Goal: Complete application form: Complete application form

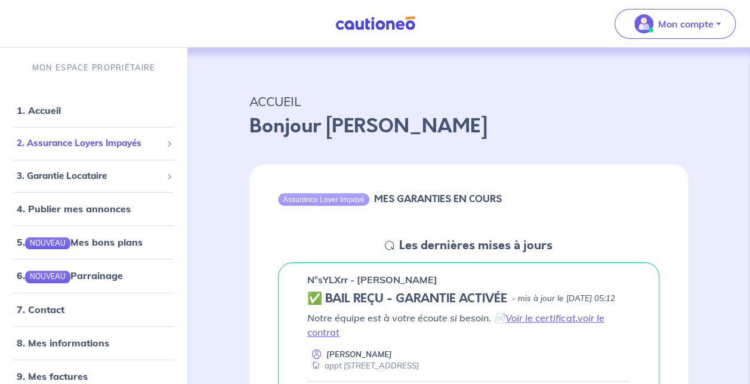
click at [104, 133] on div "2. Assurance Loyers Impayés" at bounding box center [94, 143] width 178 height 23
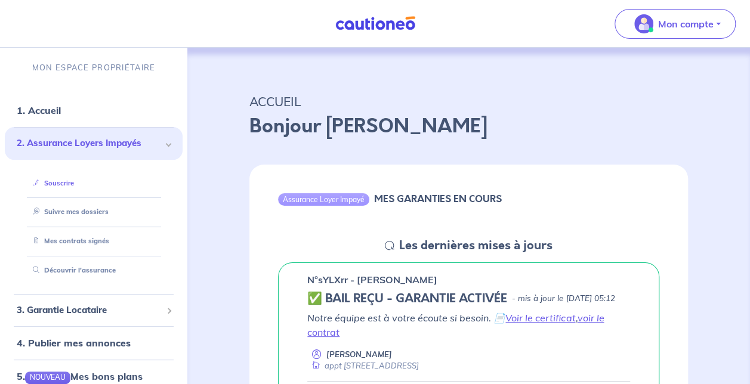
click at [74, 182] on link "Souscrire" at bounding box center [51, 183] width 46 height 8
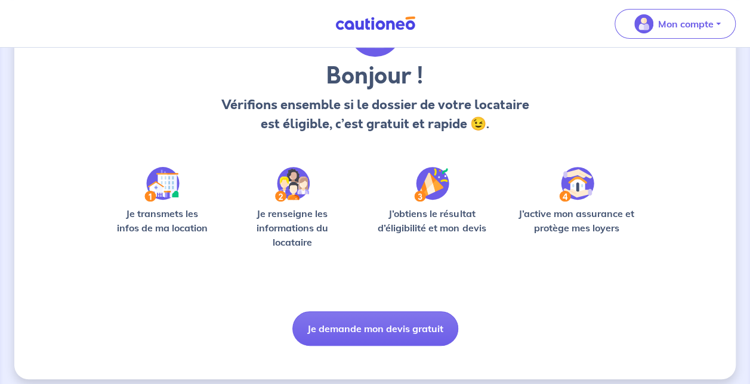
scroll to position [95, 0]
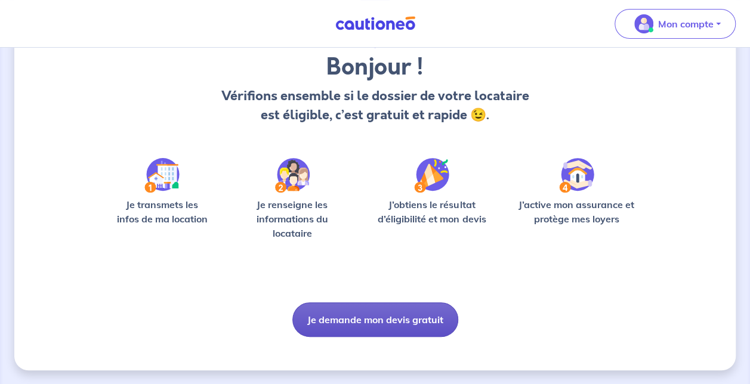
click at [419, 315] on button "Je demande mon devis gratuit" at bounding box center [375, 319] width 166 height 35
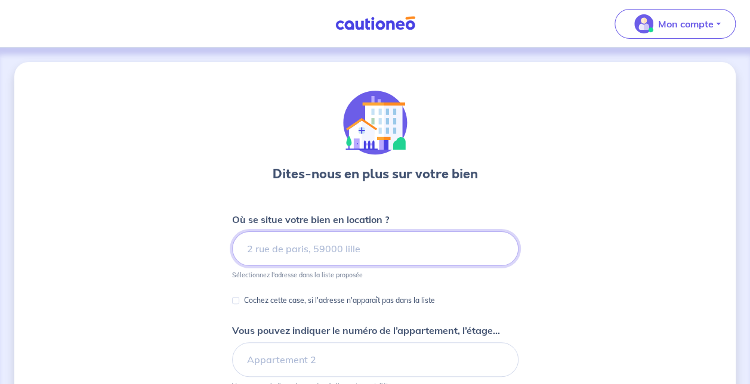
click at [371, 250] on input at bounding box center [375, 248] width 286 height 35
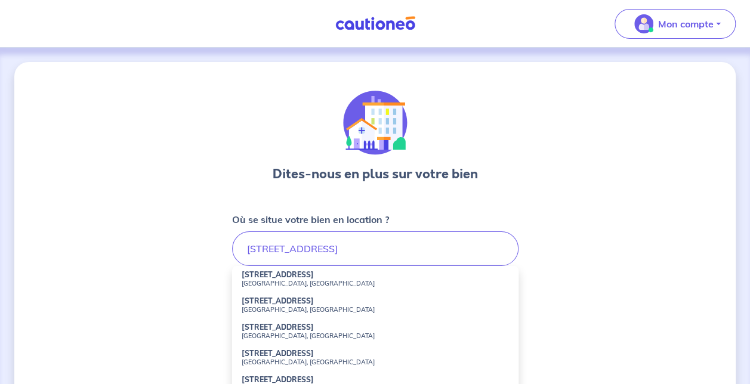
click at [271, 276] on strong "[STREET_ADDRESS]" at bounding box center [278, 274] width 72 height 9
type input "[STREET_ADDRESS]"
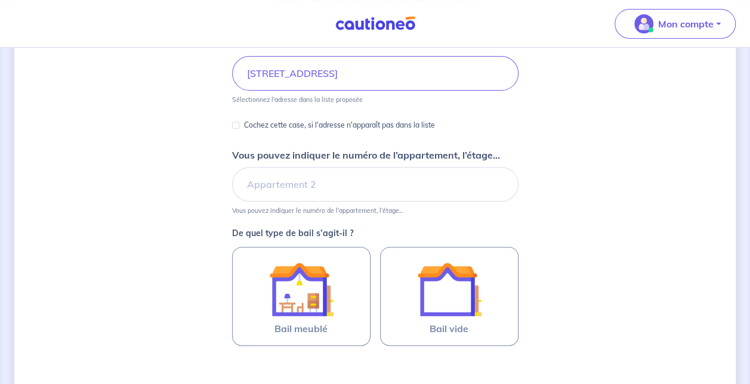
scroll to position [179, 0]
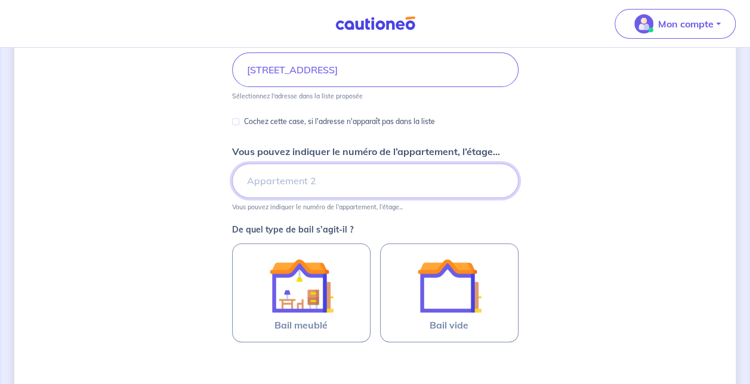
click at [333, 188] on input "Vous pouvez indiquer le numéro de l’appartement, l’étage..." at bounding box center [375, 180] width 286 height 35
click at [304, 179] on input "appartement1116" at bounding box center [375, 180] width 286 height 35
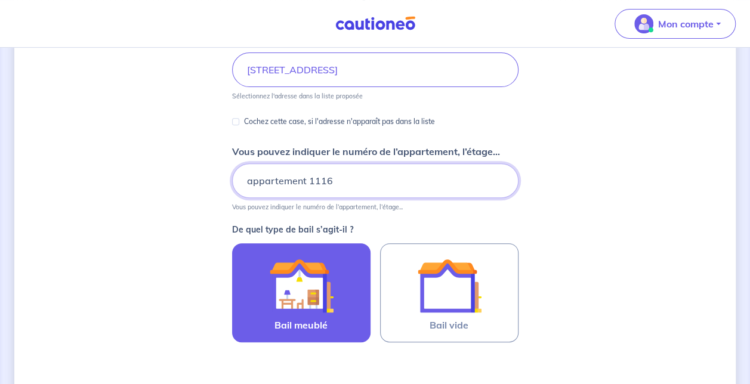
type input "appartement 1116"
click at [329, 299] on img at bounding box center [301, 285] width 64 height 64
click at [0, 0] on input "Bail meublé" at bounding box center [0, 0] width 0 height 0
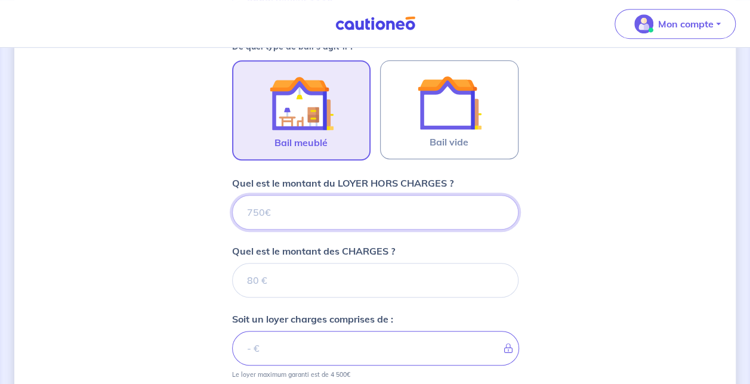
scroll to position [395, 0]
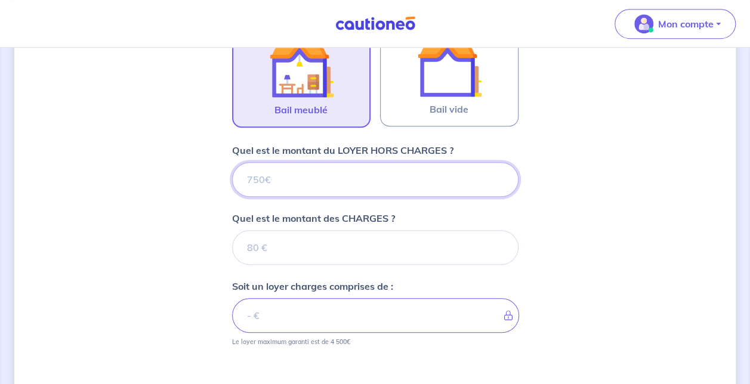
click at [307, 172] on input "Quel est le montant du LOYER HORS CHARGES ?" at bounding box center [375, 179] width 286 height 35
type input "223"
type input "2235"
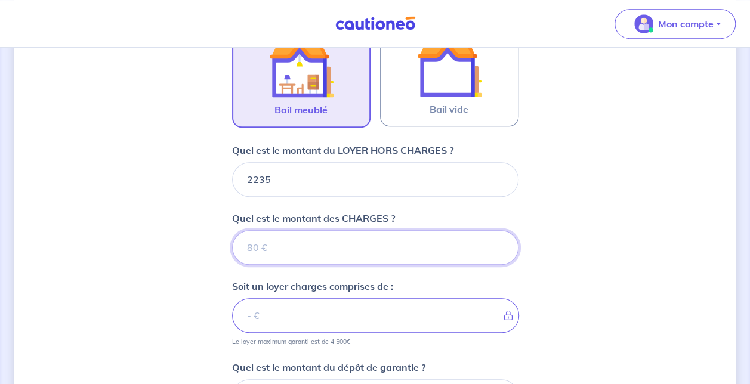
click at [345, 246] on input "Quel est le montant des CHARGES ?" at bounding box center [375, 247] width 286 height 35
type input "31"
type input "2238"
type input "315"
type input "2550"
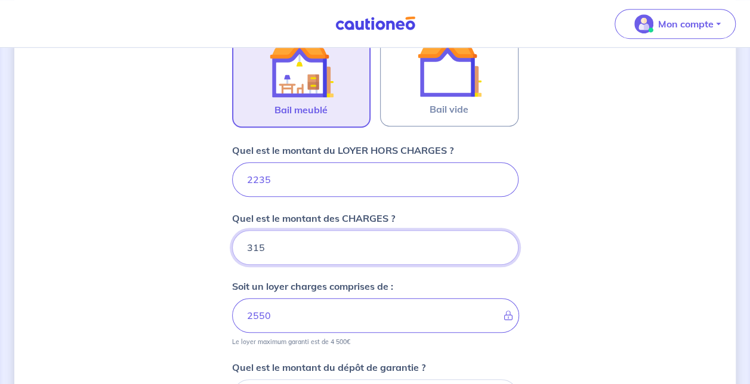
type input "315"
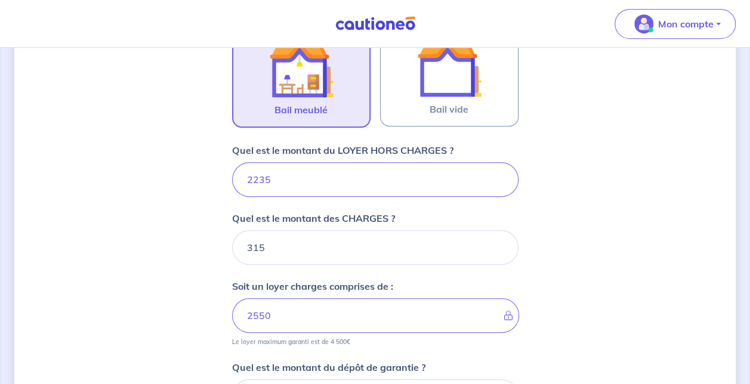
click at [633, 321] on div "Dites-nous en plus sur votre bien Où se situe votre bien en location ? [STREET_…" at bounding box center [374, 129] width 721 height 924
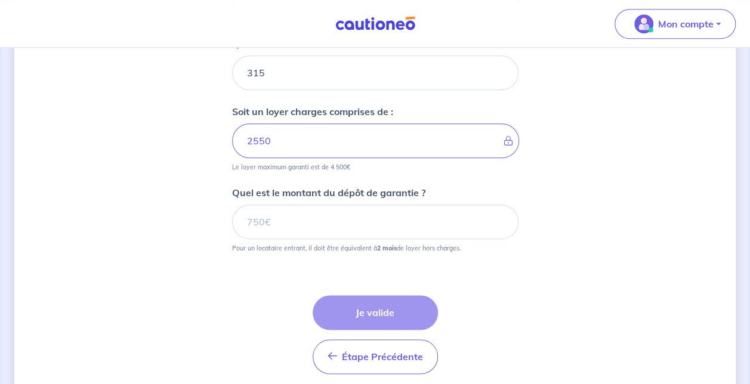
scroll to position [574, 0]
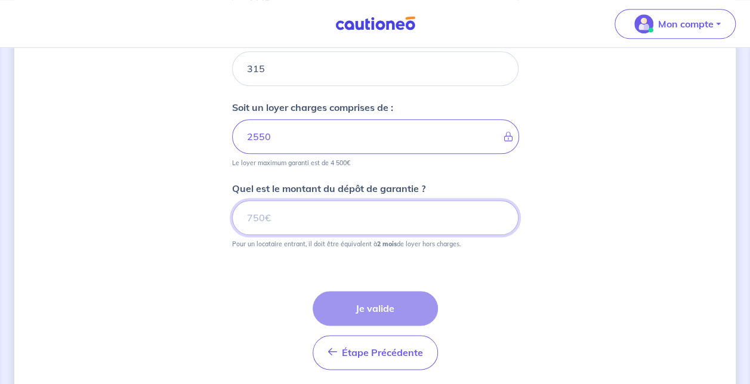
click at [295, 222] on input "Quel est le montant du dépôt de garantie ?" at bounding box center [375, 217] width 286 height 35
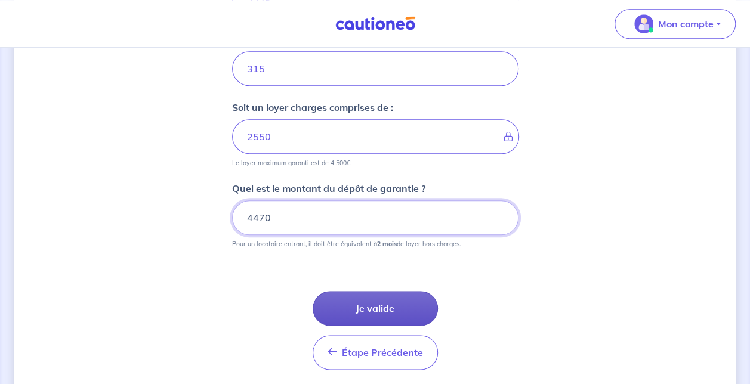
type input "4470"
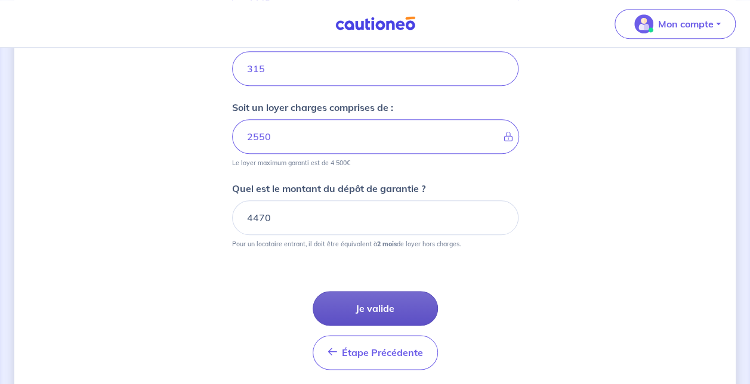
click at [397, 306] on button "Je valide" at bounding box center [374, 308] width 125 height 35
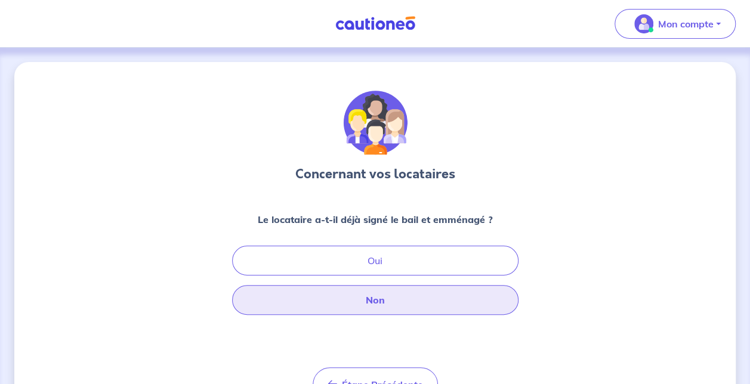
click at [413, 300] on button "Non" at bounding box center [375, 300] width 286 height 30
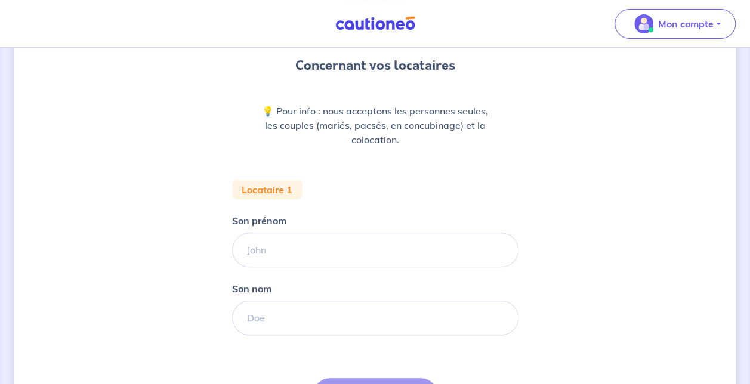
scroll to position [119, 0]
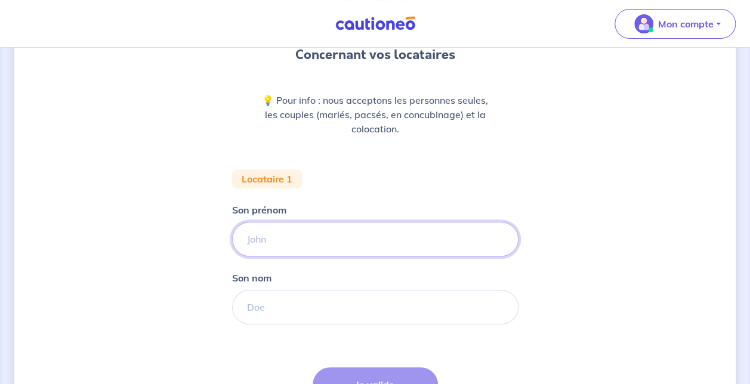
click at [367, 243] on input "Son prénom" at bounding box center [375, 239] width 286 height 35
click at [310, 234] on input "Son prénom" at bounding box center [375, 239] width 286 height 35
type input "[PERSON_NAME]"
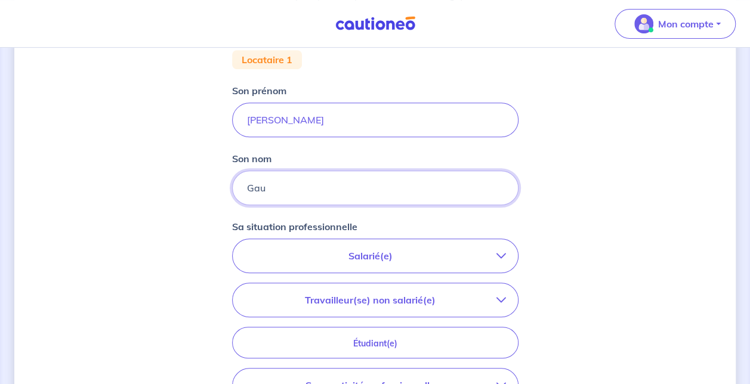
scroll to position [298, 0]
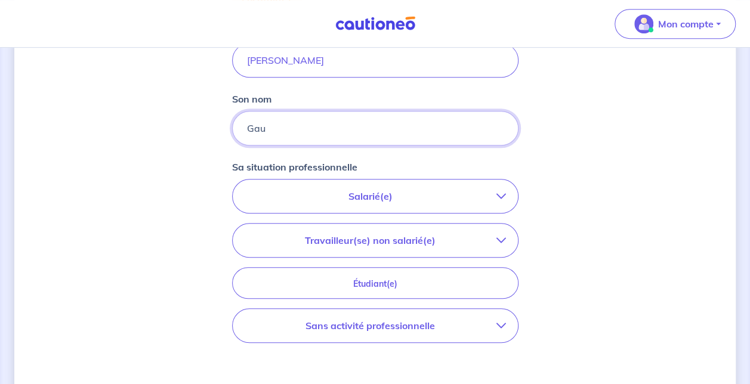
type input "Gau"
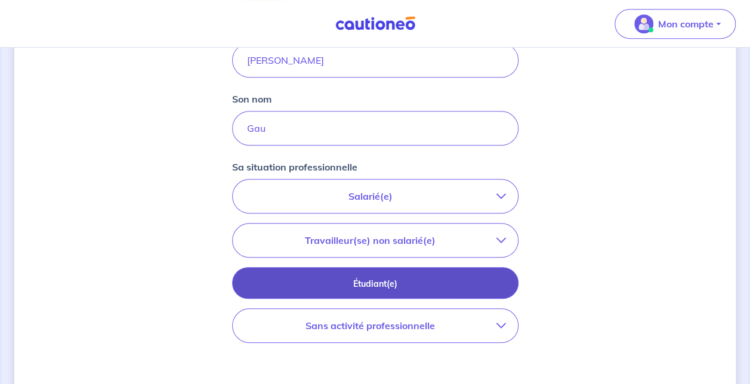
click at [356, 278] on p "Étudiant(e)" at bounding box center [375, 283] width 256 height 13
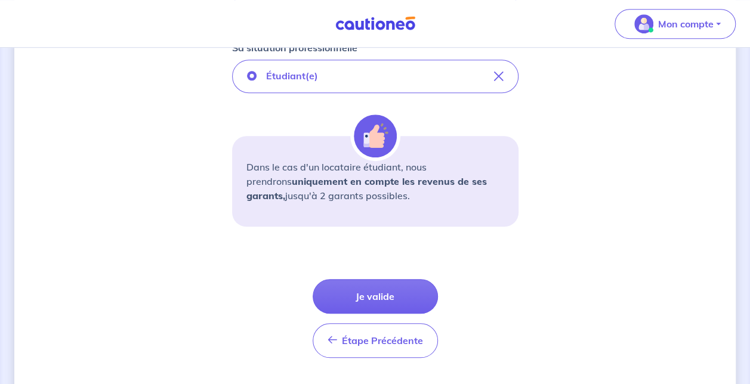
scroll to position [447, 0]
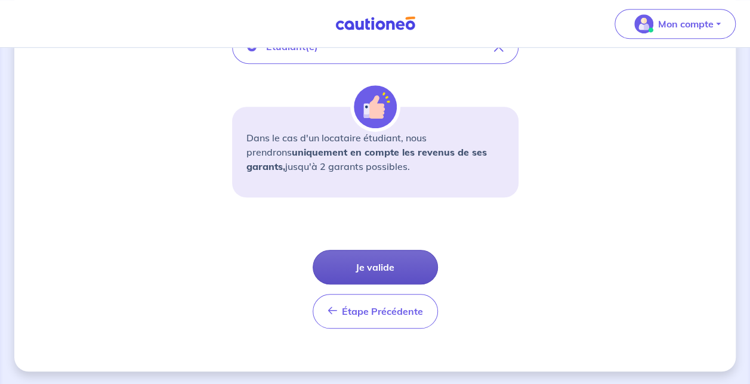
click at [384, 263] on button "Je valide" at bounding box center [374, 267] width 125 height 35
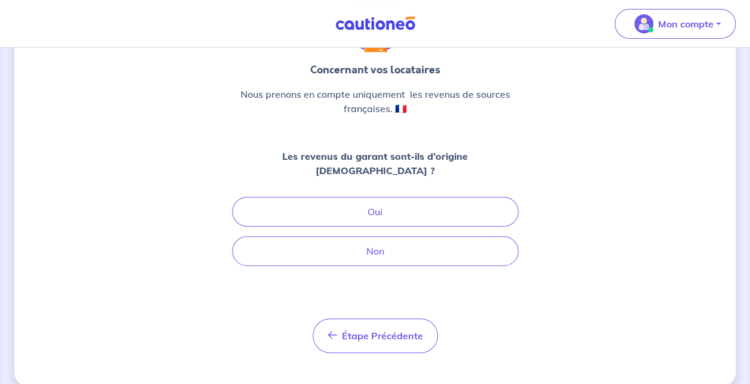
scroll to position [104, 0]
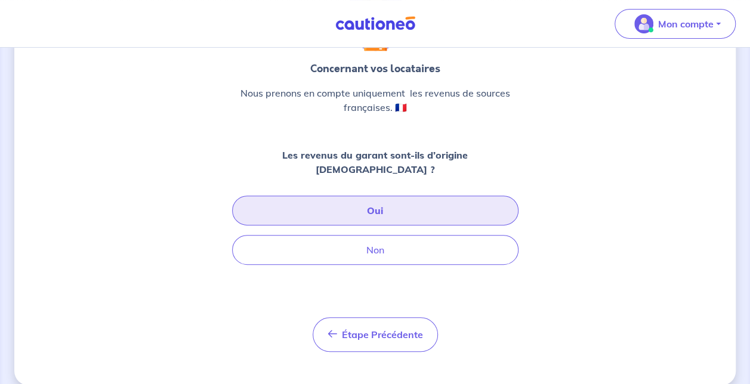
click at [410, 196] on button "Oui" at bounding box center [375, 211] width 286 height 30
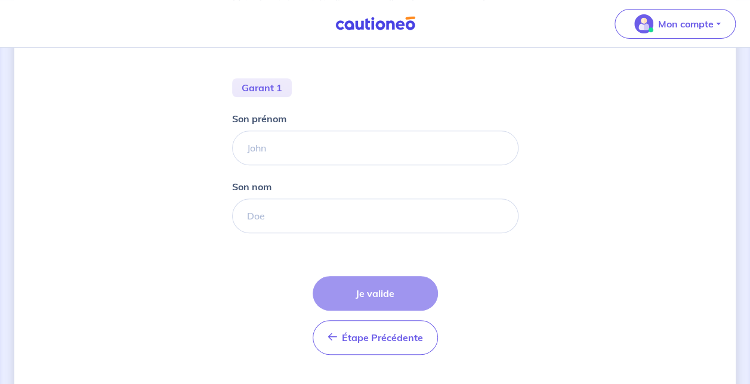
scroll to position [239, 0]
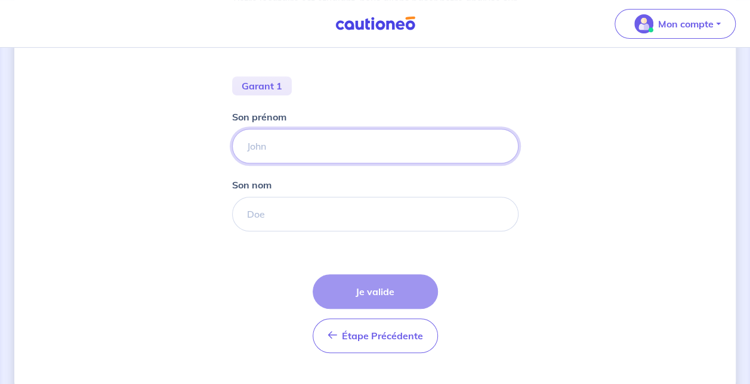
click at [320, 146] on input "Son prénom" at bounding box center [375, 146] width 286 height 35
type input "[PERSON_NAME]"
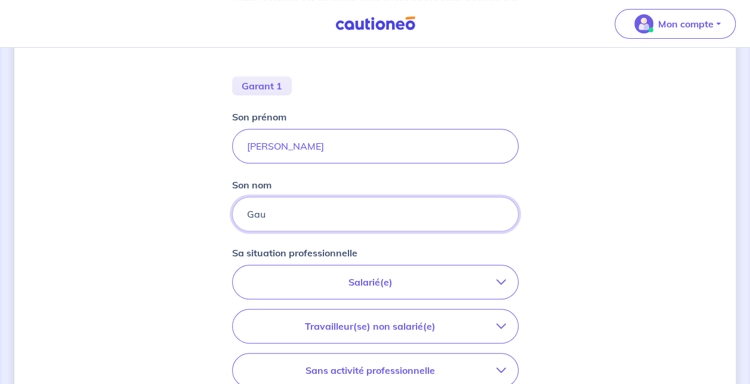
type input "Gau"
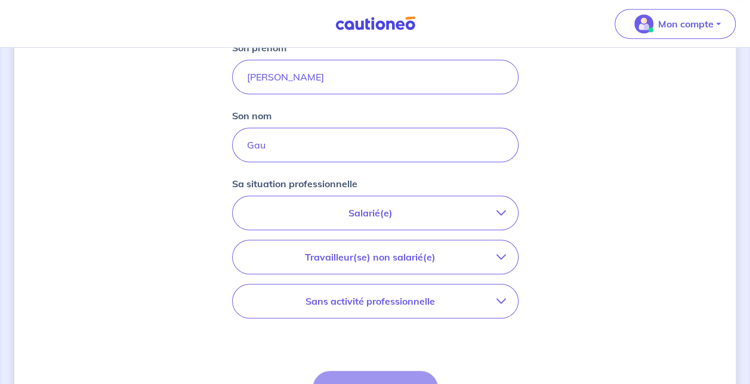
scroll to position [358, 0]
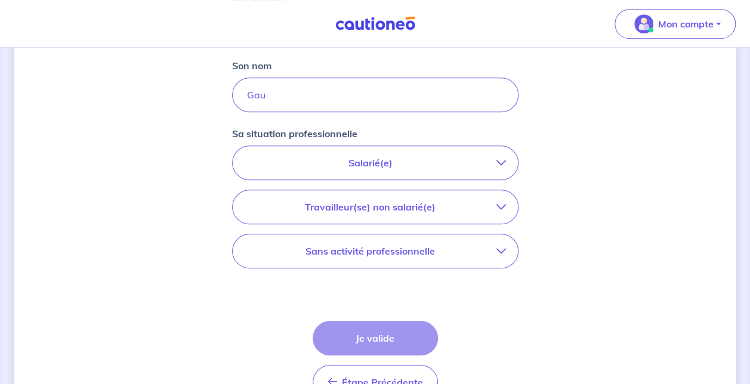
click at [417, 166] on p "Salarié(e)" at bounding box center [371, 163] width 252 height 14
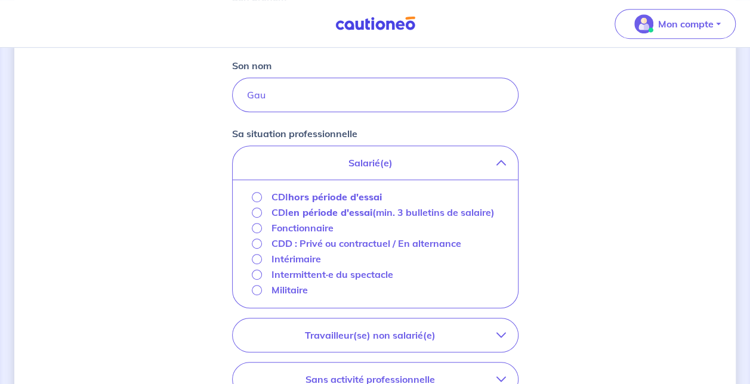
click at [265, 200] on div "CDI hors période d'essai" at bounding box center [317, 197] width 131 height 14
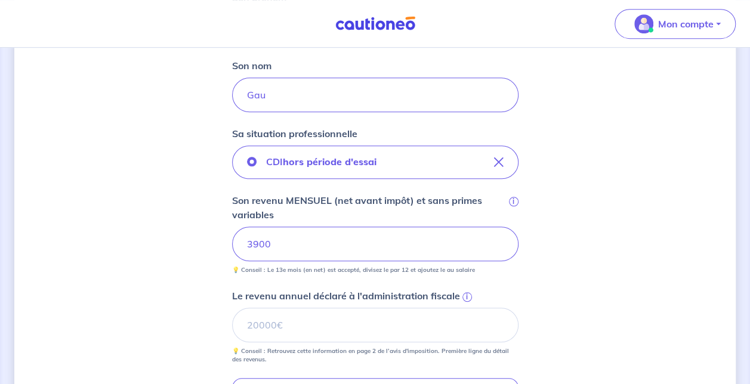
click at [638, 277] on div "Concernant les garants de : [PERSON_NAME] Votre locataire est étudiant, nous al…" at bounding box center [374, 183] width 721 height 958
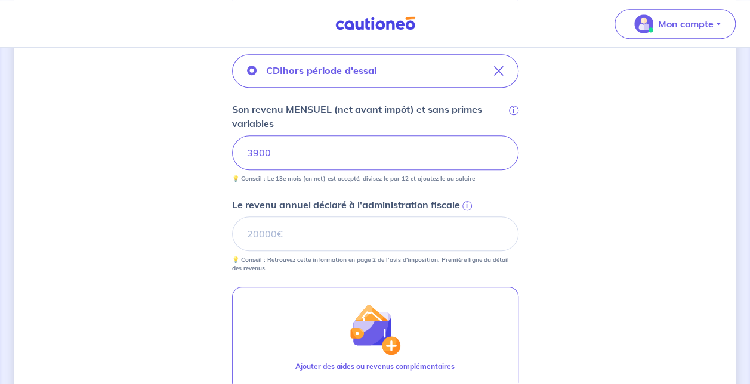
scroll to position [477, 0]
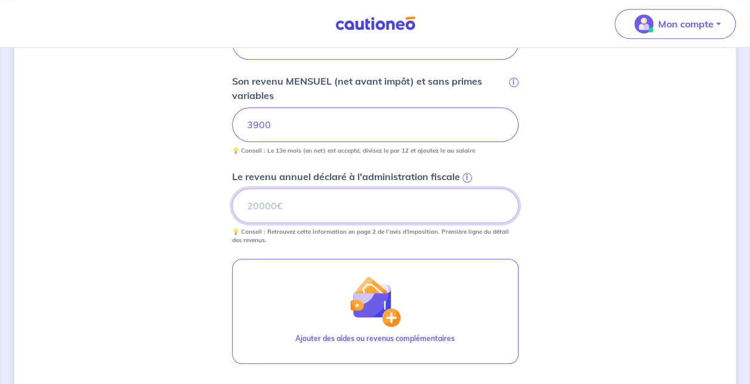
click at [396, 202] on input "Le revenu annuel déclaré à l'administration fiscale i" at bounding box center [375, 205] width 286 height 35
type input "37007"
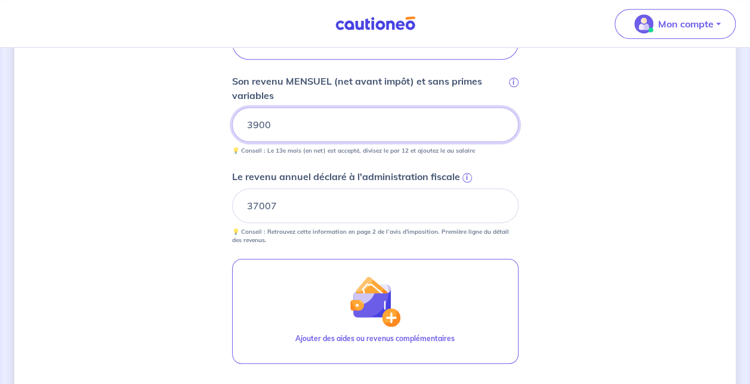
click at [273, 120] on input "3900" at bounding box center [375, 124] width 286 height 35
drag, startPoint x: 279, startPoint y: 123, endPoint x: 252, endPoint y: 128, distance: 27.3
click at [252, 128] on input "3900" at bounding box center [375, 124] width 286 height 35
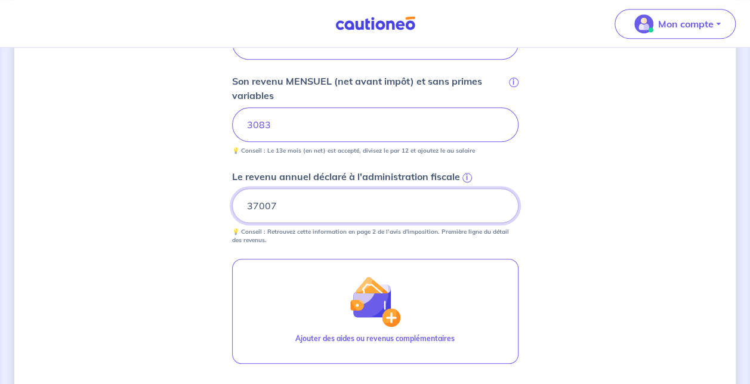
click at [595, 215] on div "Concernant les garants de : [PERSON_NAME] Votre locataire est étudiant, nous al…" at bounding box center [374, 64] width 721 height 958
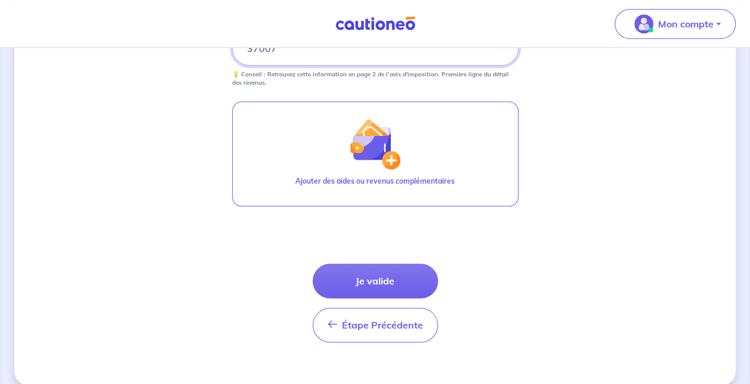
scroll to position [647, 0]
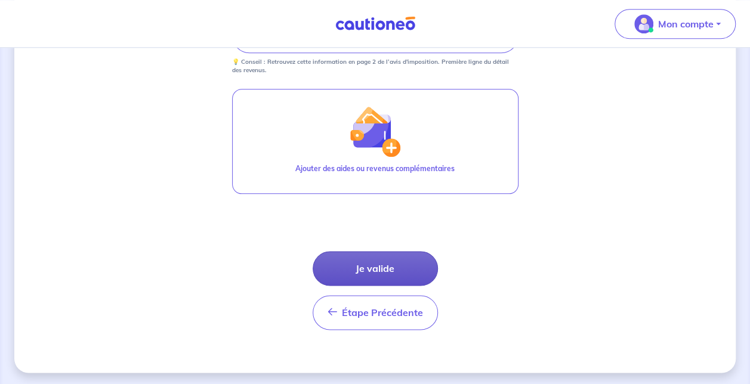
click at [397, 262] on button "Je valide" at bounding box center [374, 268] width 125 height 35
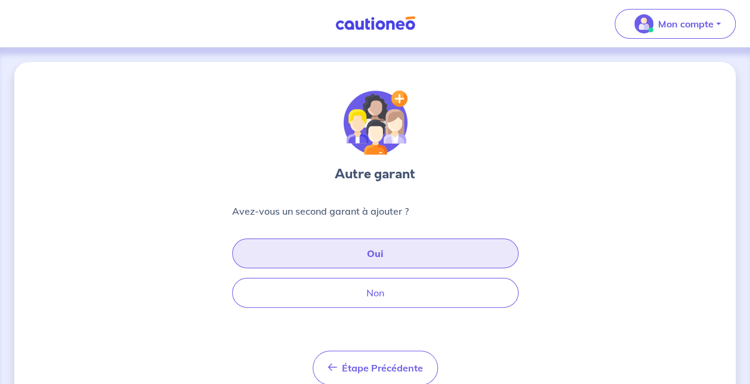
click at [398, 260] on button "Oui" at bounding box center [375, 254] width 286 height 30
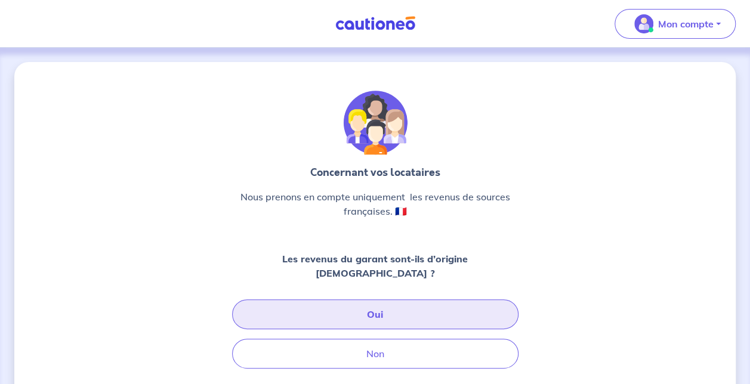
click at [397, 301] on button "Oui" at bounding box center [375, 314] width 286 height 30
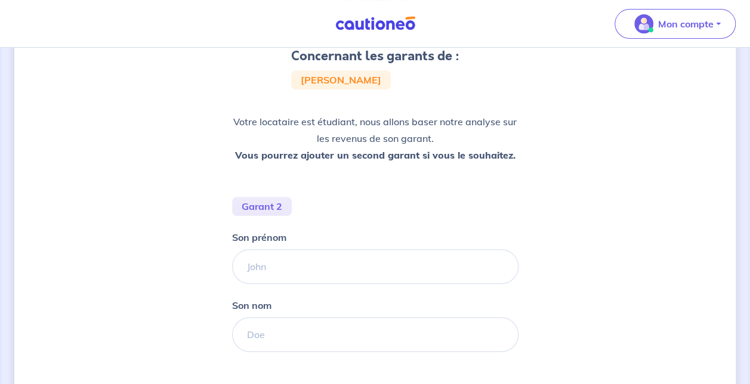
scroll to position [119, 0]
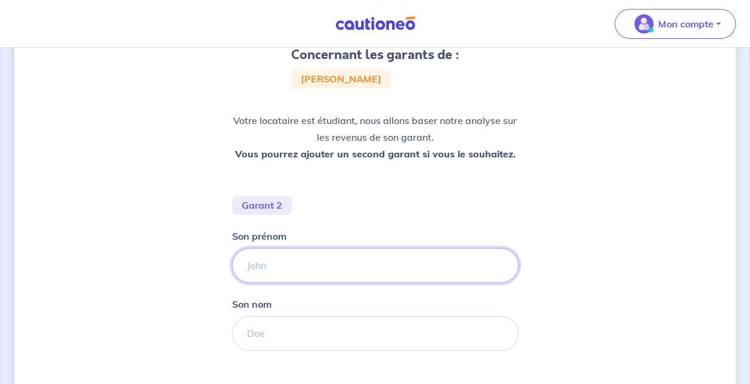
click at [297, 266] on input "Son prénom" at bounding box center [375, 265] width 286 height 35
type input "Eva"
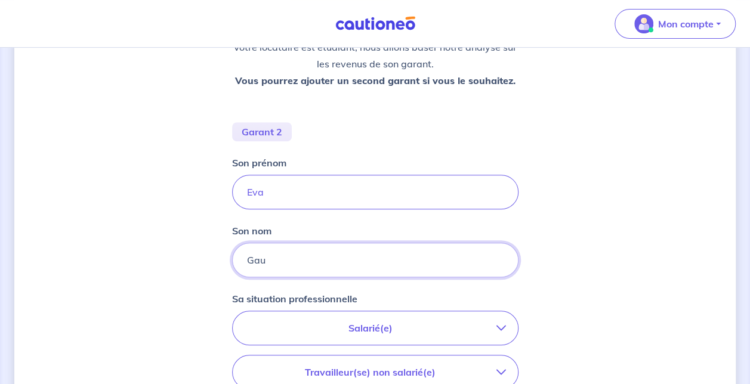
type input "Gau"
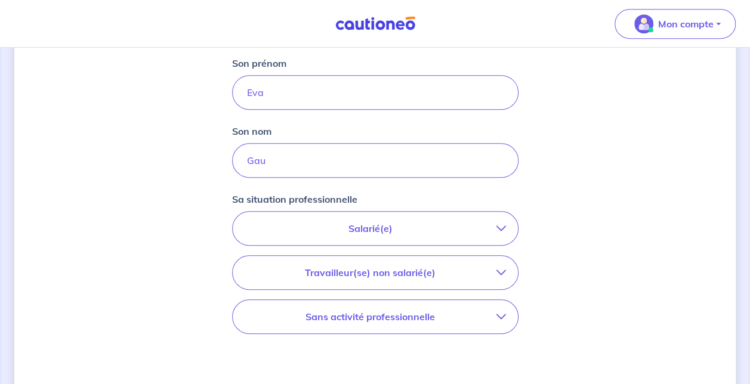
scroll to position [298, 0]
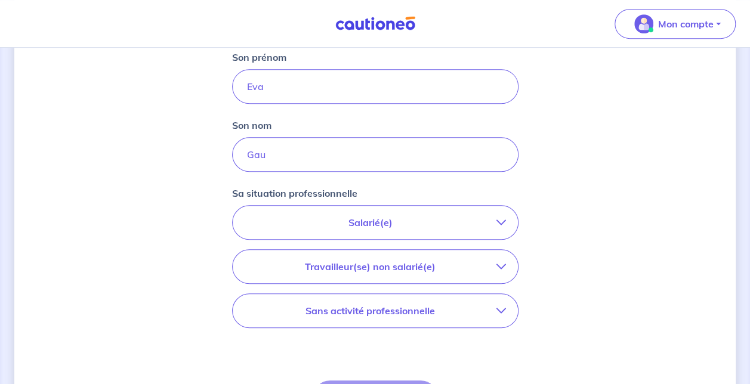
click at [397, 219] on p "Salarié(e)" at bounding box center [371, 222] width 252 height 14
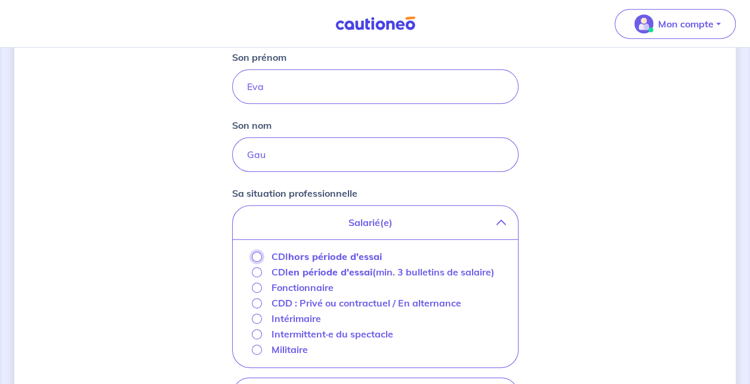
click at [255, 257] on input "CDI hors période d'essai" at bounding box center [257, 257] width 10 height 10
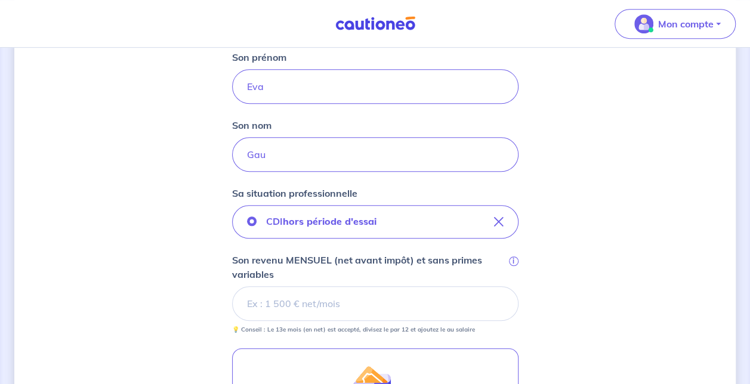
scroll to position [358, 0]
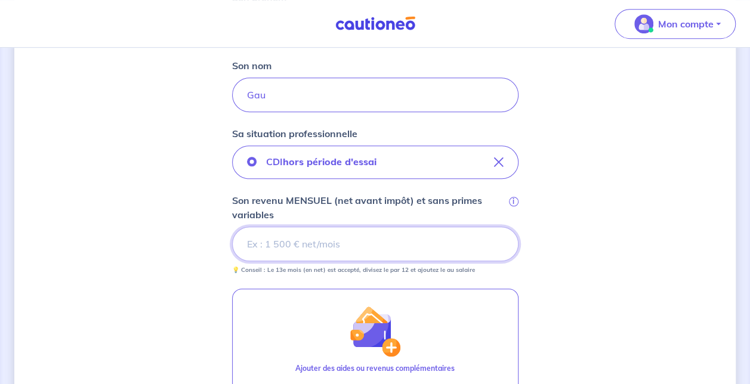
click at [295, 246] on input "Son revenu MENSUEL (net avant impôt) et sans primes variables i" at bounding box center [375, 244] width 286 height 35
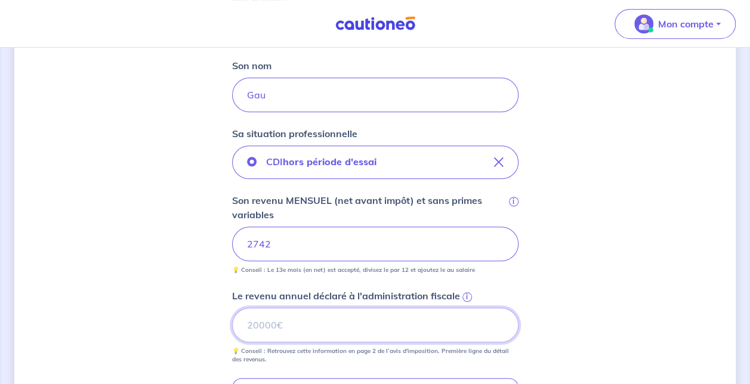
click at [332, 319] on input "Le revenu annuel déclaré à l'administration fiscale i" at bounding box center [375, 325] width 286 height 35
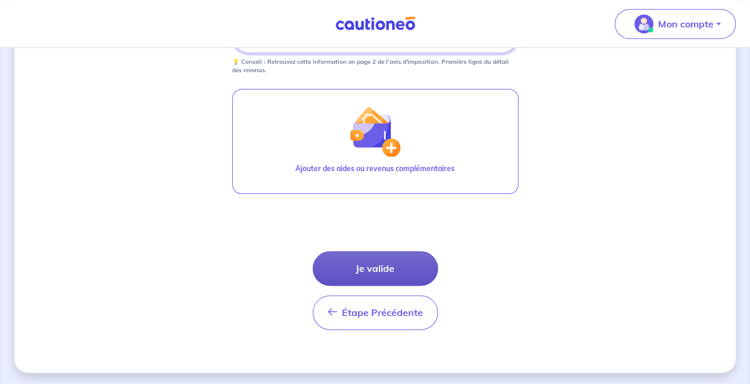
type input "32906"
click at [401, 266] on button "Je valide" at bounding box center [374, 268] width 125 height 35
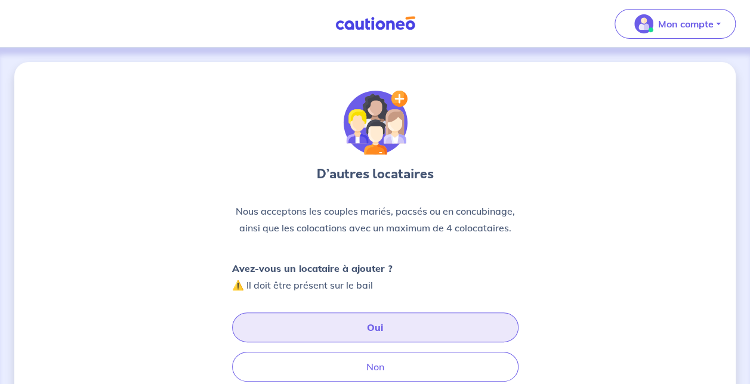
click at [369, 327] on button "Oui" at bounding box center [375, 327] width 286 height 30
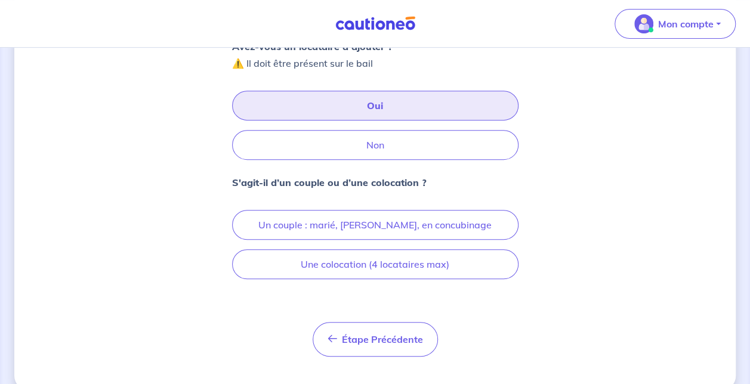
scroll to position [239, 0]
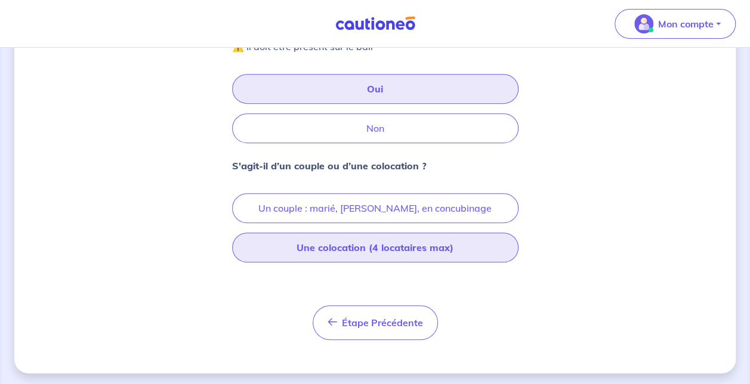
click at [437, 243] on button "Une colocation (4 locataires max)" at bounding box center [375, 248] width 286 height 30
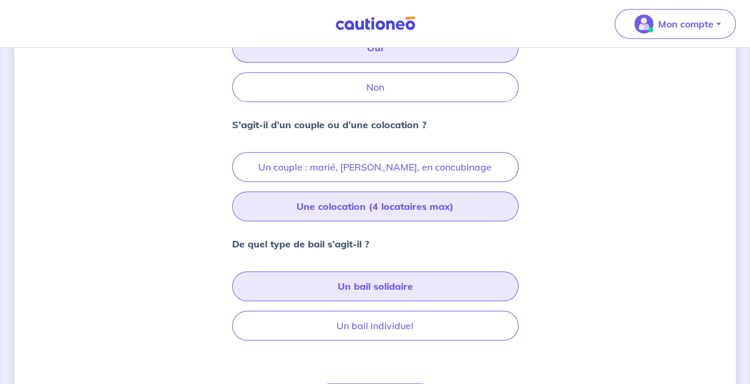
scroll to position [298, 0]
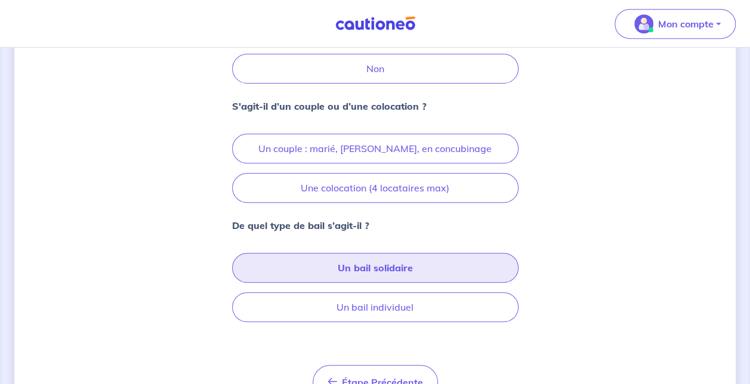
click at [401, 266] on button "Un bail solidaire" at bounding box center [375, 268] width 286 height 30
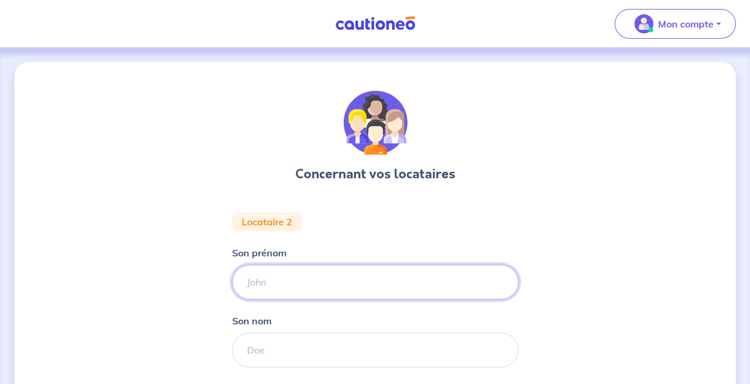
click at [287, 287] on input "Son prénom" at bounding box center [375, 282] width 286 height 35
paste input "[PERSON_NAME]"
click at [307, 273] on input "[PERSON_NAME]" at bounding box center [375, 282] width 286 height 35
click at [307, 287] on input "[PERSON_NAME]" at bounding box center [375, 282] width 286 height 35
click at [307, 283] on input "[PERSON_NAME]" at bounding box center [375, 282] width 286 height 35
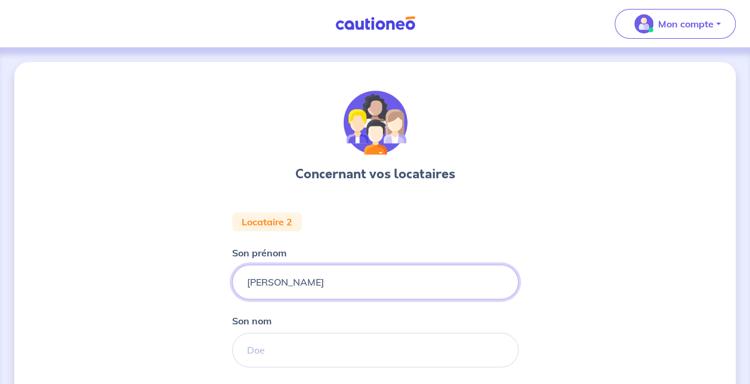
click at [307, 283] on input "[PERSON_NAME]" at bounding box center [375, 282] width 286 height 35
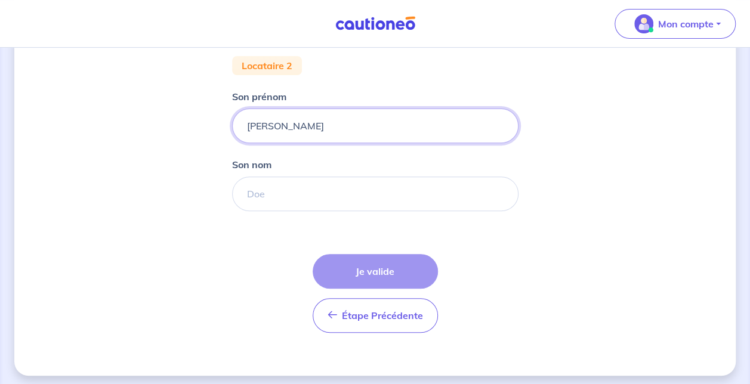
scroll to position [160, 0]
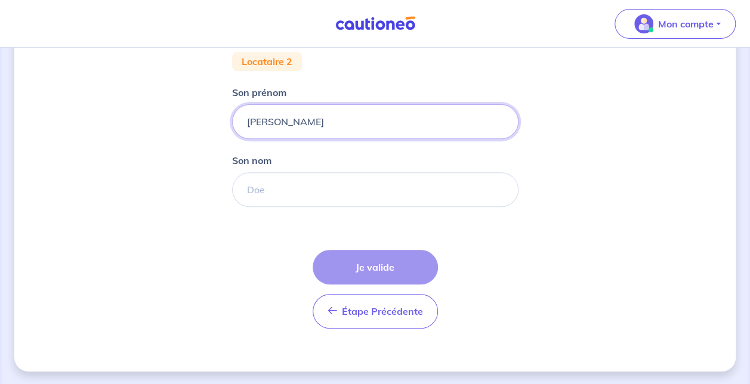
type input "[PERSON_NAME]"
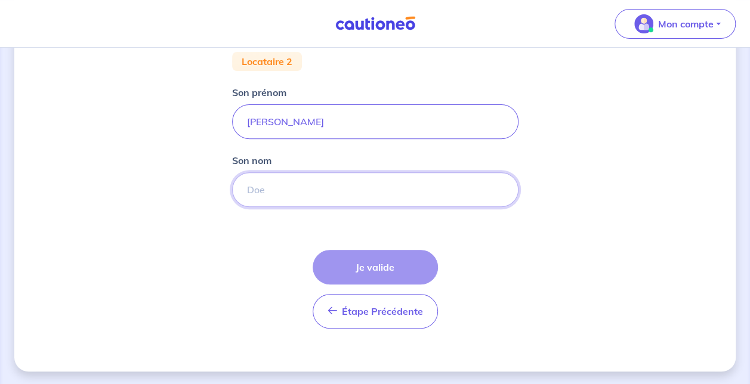
click at [297, 188] on input "Son nom" at bounding box center [375, 189] width 286 height 35
paste input "Dillenschneider"
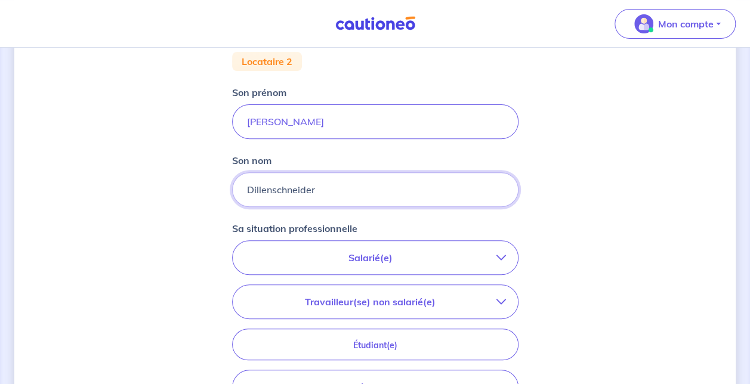
type input "Dillenschneider"
click at [412, 257] on p "Salarié(e)" at bounding box center [371, 257] width 252 height 14
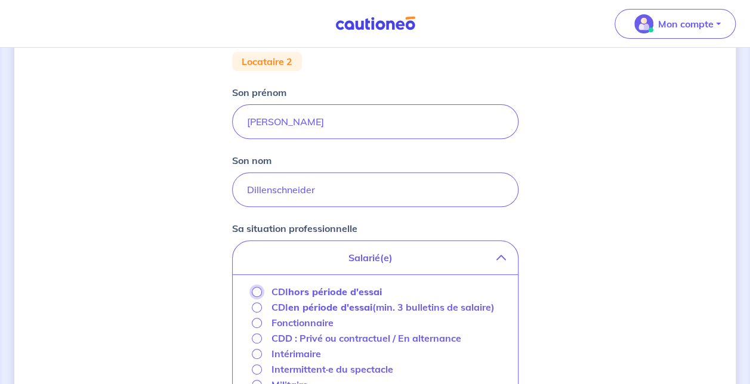
click at [258, 288] on input "CDI hors période d'essai" at bounding box center [257, 292] width 10 height 10
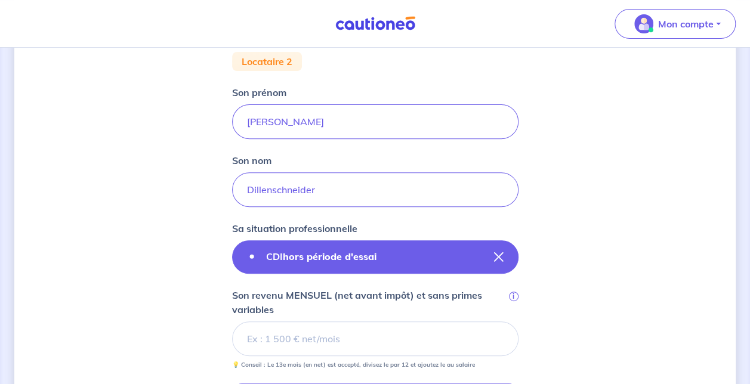
click at [500, 255] on icon "button" at bounding box center [499, 257] width 10 height 10
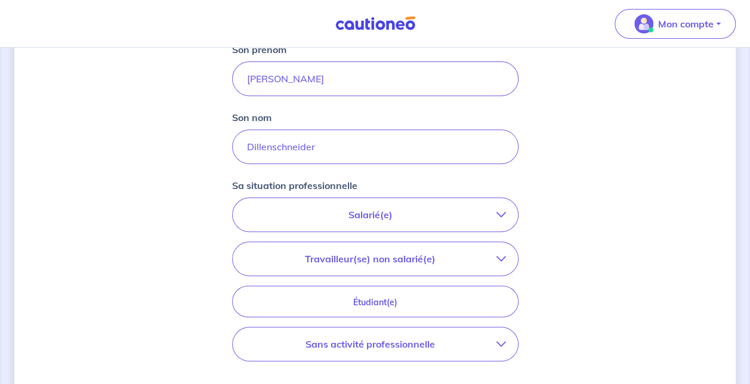
scroll to position [220, 0]
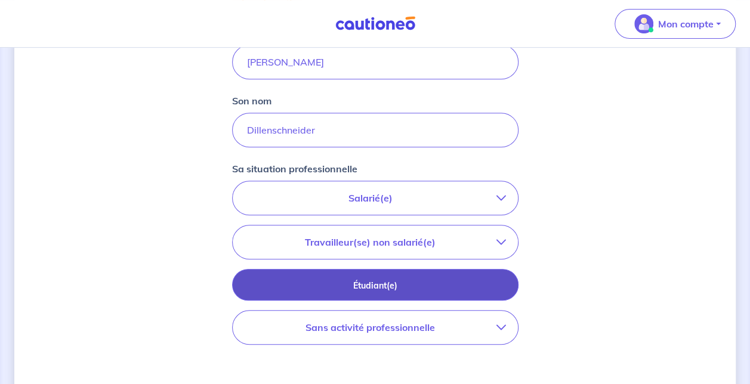
click at [390, 276] on button "Étudiant(e)" at bounding box center [375, 285] width 286 height 32
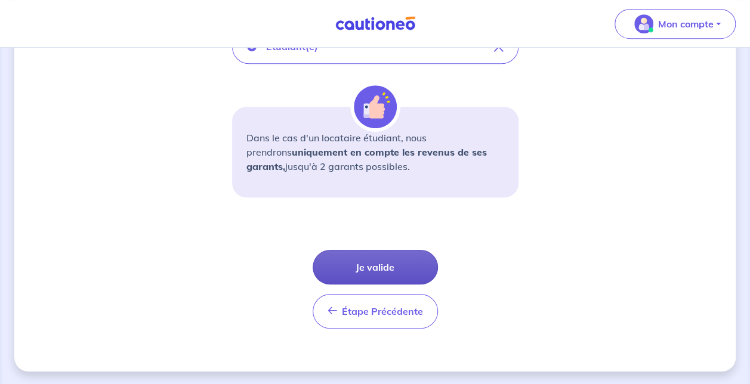
click at [395, 267] on button "Je valide" at bounding box center [374, 267] width 125 height 35
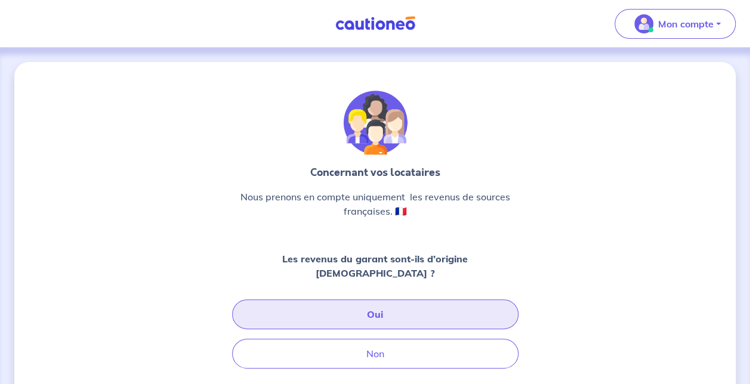
click at [397, 302] on button "Oui" at bounding box center [375, 314] width 286 height 30
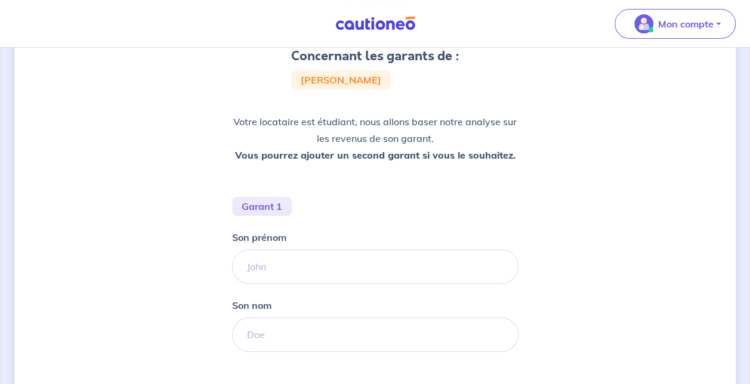
scroll to position [119, 0]
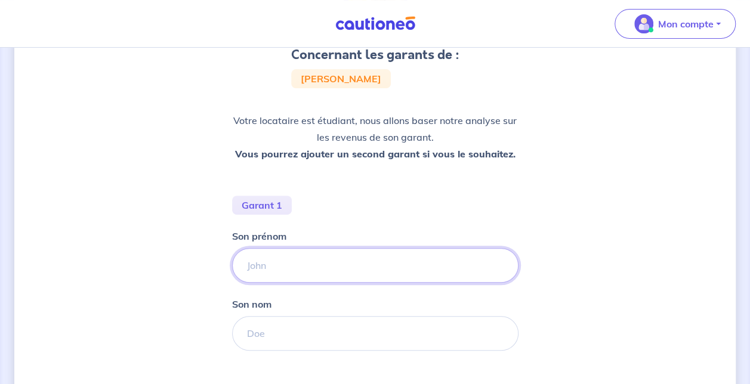
click at [291, 265] on input "Son prénom" at bounding box center [375, 265] width 286 height 35
type input "[PERSON_NAME]"
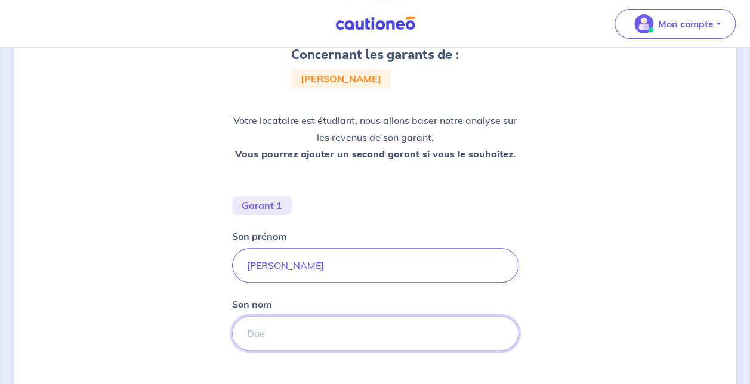
paste input "Dillenschneider"
type input "Dillenschneider"
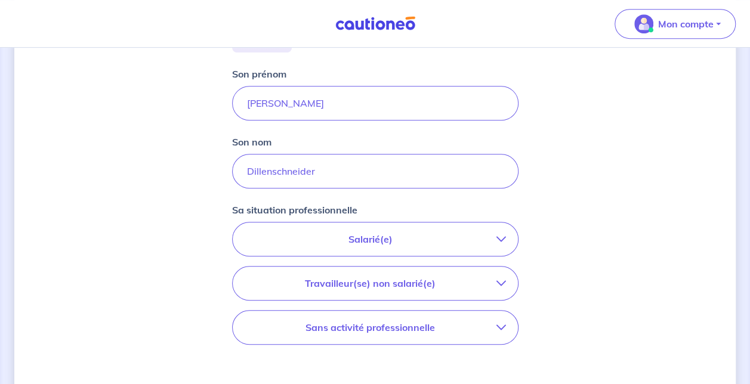
scroll to position [298, 0]
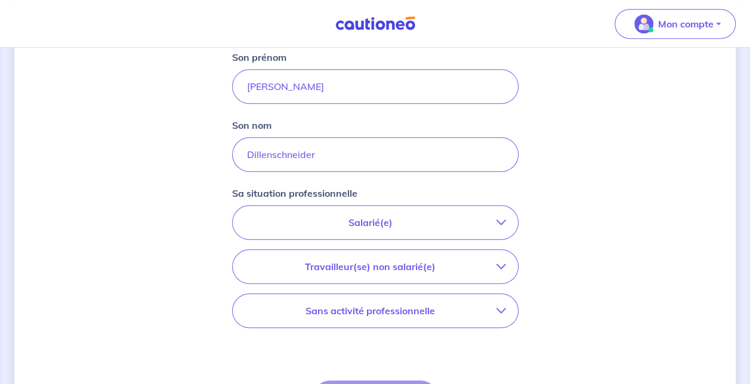
click at [369, 222] on p "Salarié(e)" at bounding box center [371, 222] width 252 height 14
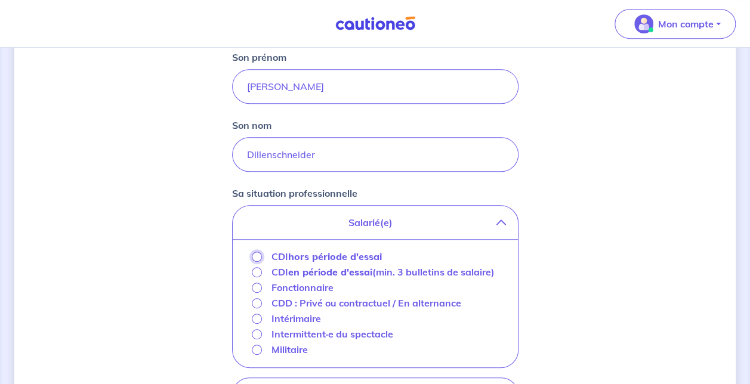
click at [259, 255] on input "CDI hors période d'essai" at bounding box center [257, 257] width 10 height 10
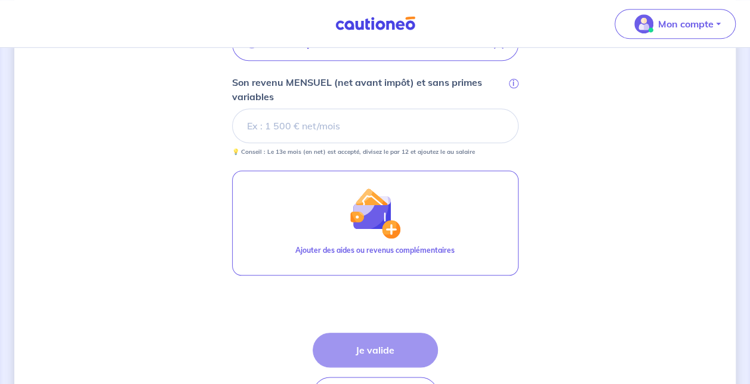
scroll to position [477, 0]
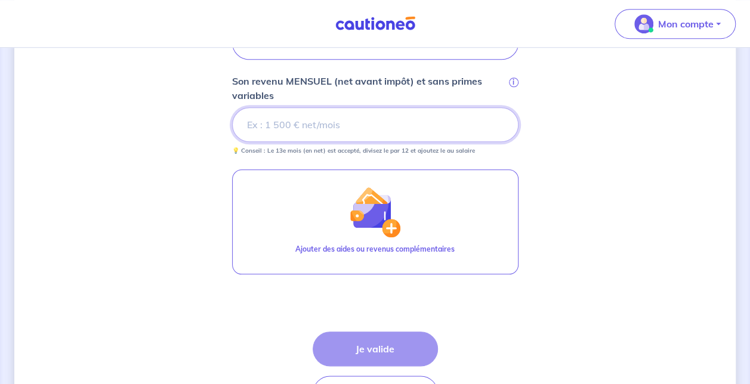
click at [347, 123] on input "Son revenu MENSUEL (net avant impôt) et sans primes variables i" at bounding box center [375, 124] width 286 height 35
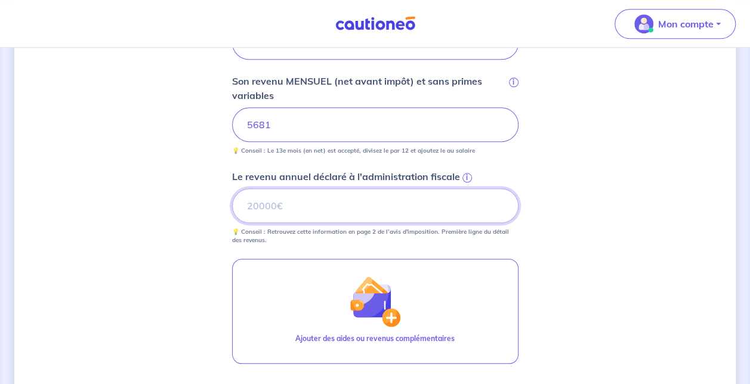
click at [332, 201] on input "Le revenu annuel déclaré à l'administration fiscale i" at bounding box center [375, 205] width 286 height 35
type input "68173"
click at [599, 252] on div "Concernant les garants de : [PERSON_NAME] Votre locataire est étudiant, nous al…" at bounding box center [374, 64] width 721 height 958
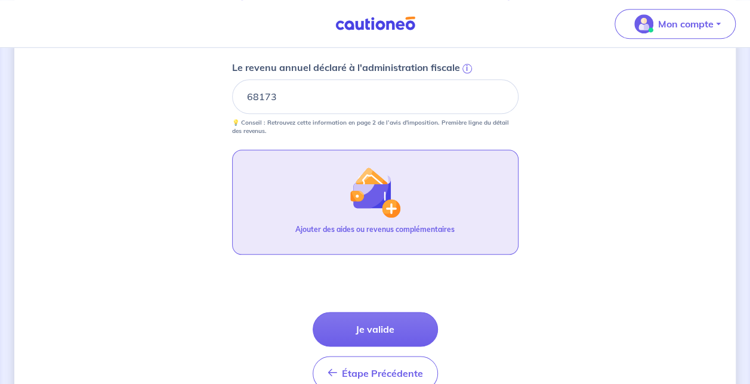
scroll to position [596, 0]
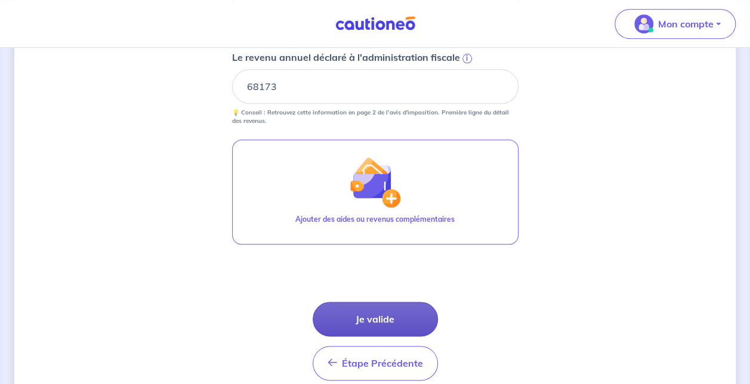
click at [385, 316] on button "Je valide" at bounding box center [374, 319] width 125 height 35
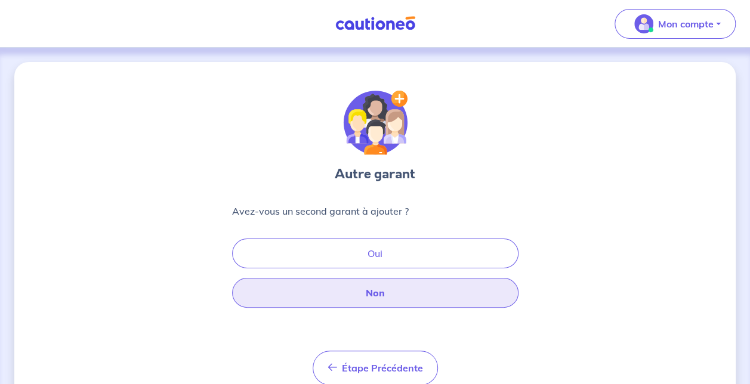
click at [376, 291] on button "Non" at bounding box center [375, 293] width 286 height 30
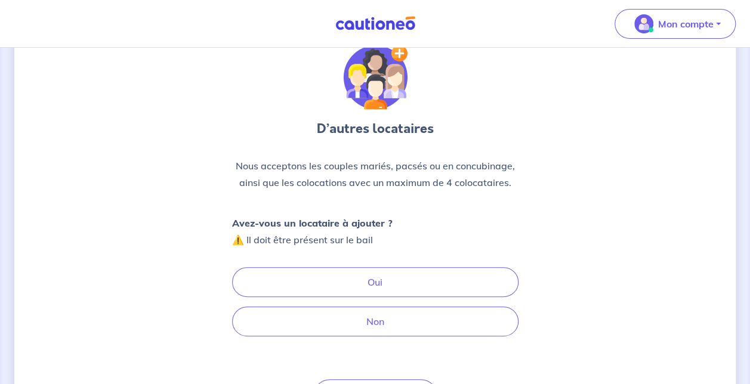
scroll to position [60, 0]
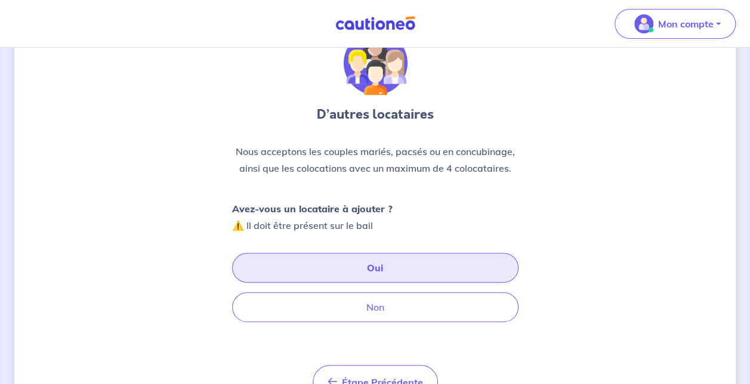
click at [409, 269] on button "Oui" at bounding box center [375, 268] width 286 height 30
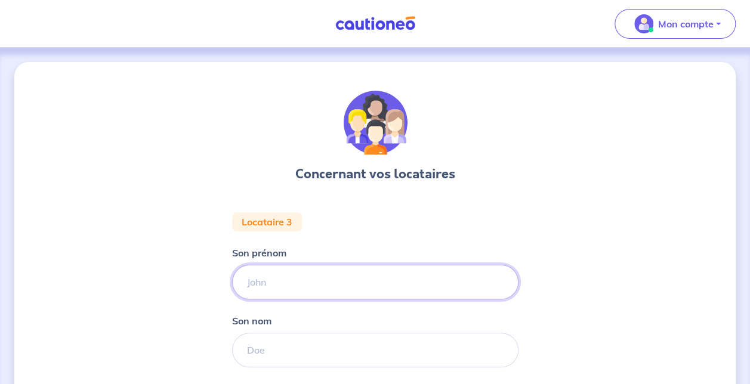
click at [304, 271] on input "Son prénom" at bounding box center [375, 282] width 286 height 35
type input "Yanis"
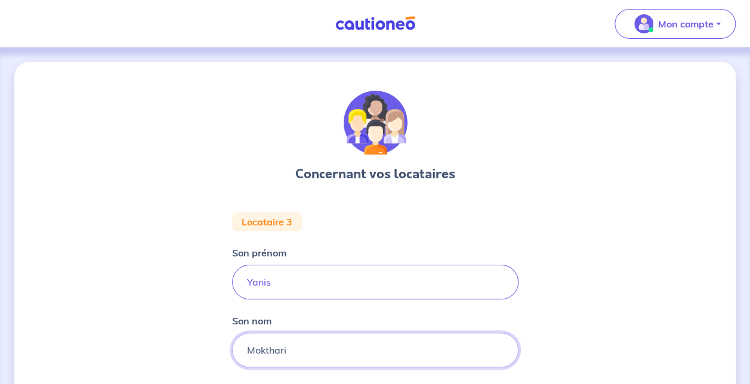
type input "Mokthari"
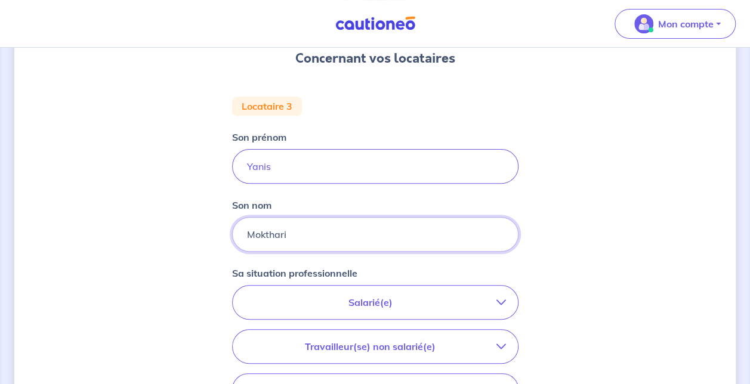
scroll to position [119, 0]
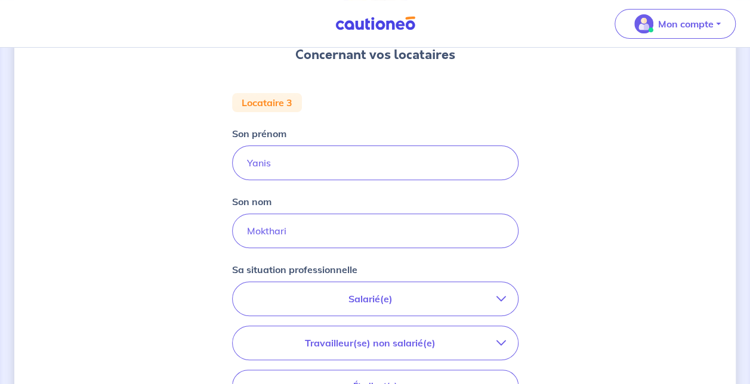
click at [407, 299] on p "Salarié(e)" at bounding box center [371, 299] width 252 height 14
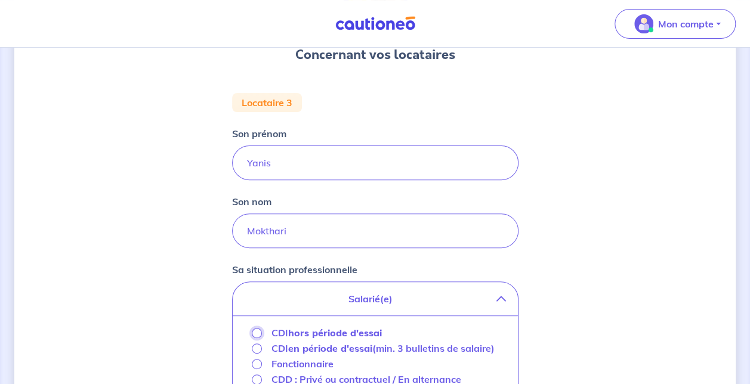
click at [256, 333] on input "CDI hors période d'essai" at bounding box center [257, 333] width 10 height 10
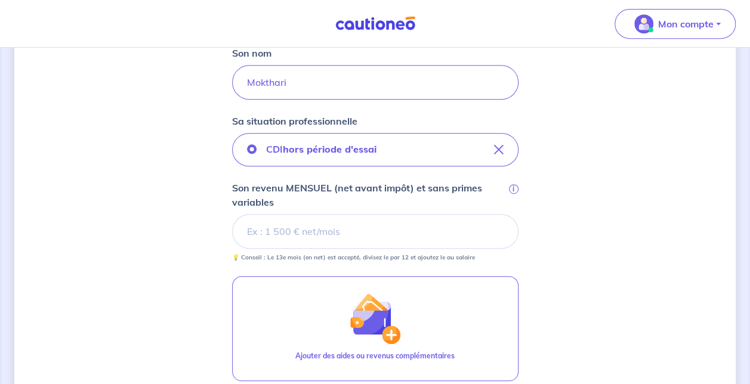
scroll to position [299, 0]
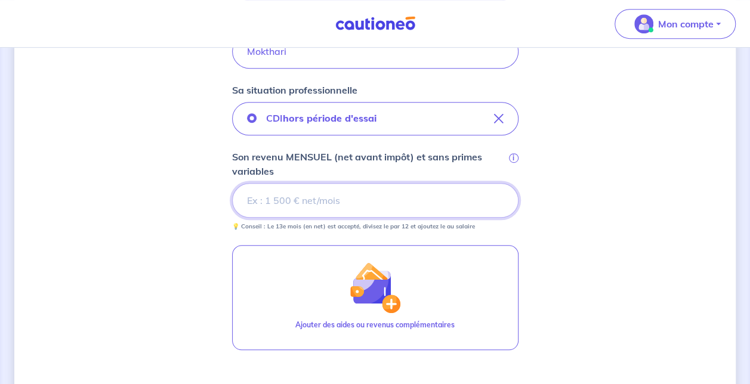
click at [296, 200] on input "Son revenu MENSUEL (net avant impôt) et sans primes variables i" at bounding box center [375, 200] width 286 height 35
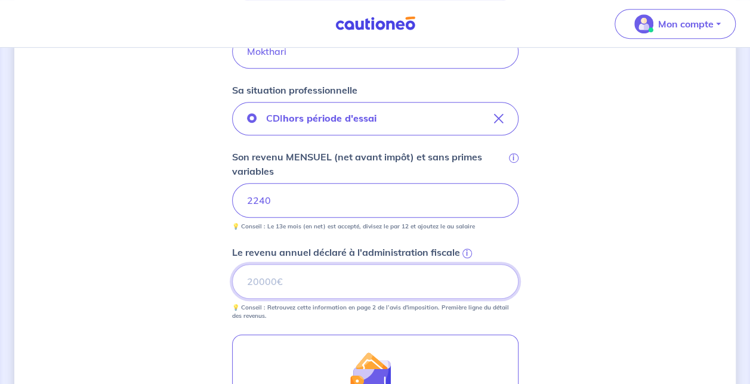
click at [287, 277] on input "Le revenu annuel déclaré à l'administration fiscale i" at bounding box center [375, 281] width 286 height 35
type input "982"
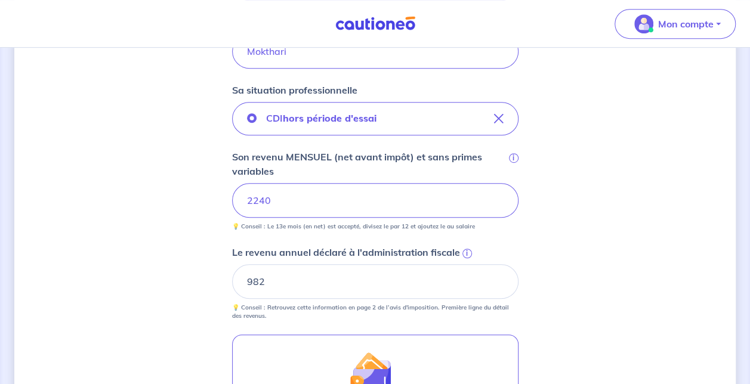
click at [593, 323] on div "Concernant vos locataires Locataire 3 Son prénom [PERSON_NAME] Son nom Mokthari…" at bounding box center [374, 190] width 721 height 855
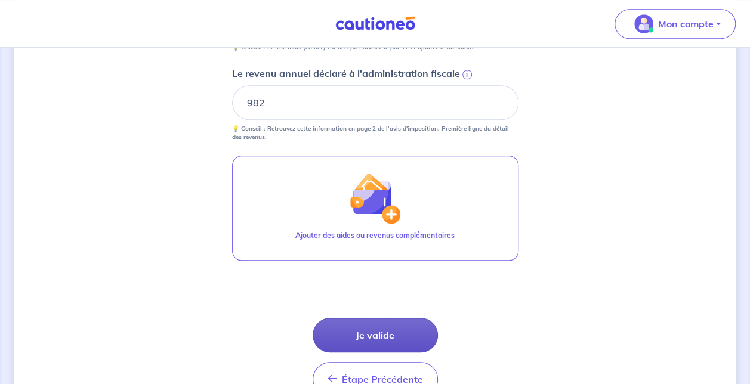
click at [360, 333] on button "Je valide" at bounding box center [374, 335] width 125 height 35
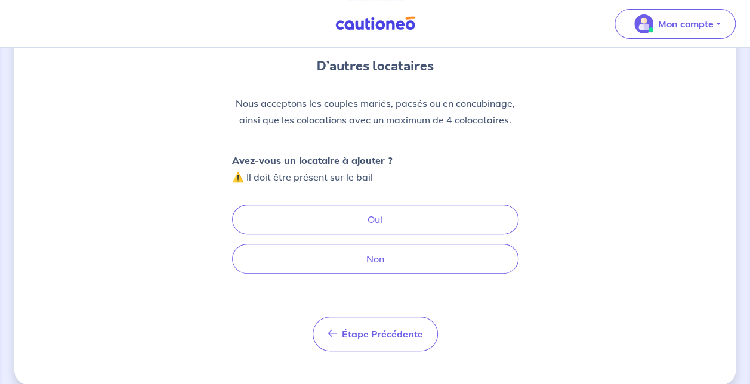
scroll to position [119, 0]
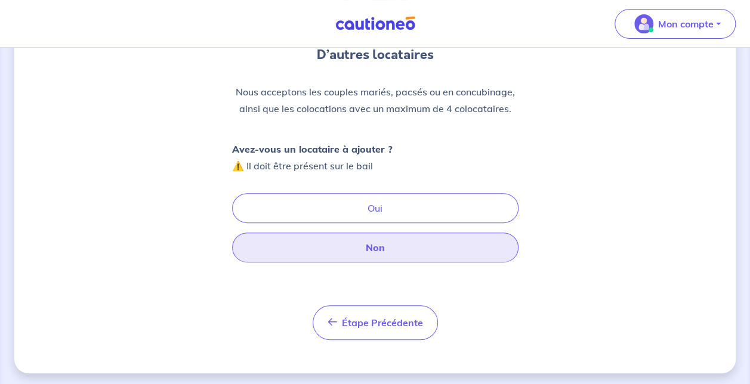
click at [380, 247] on button "Non" at bounding box center [375, 248] width 286 height 30
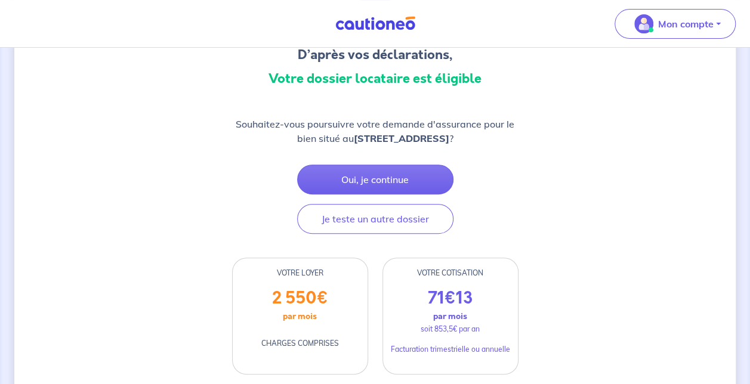
scroll to position [60, 0]
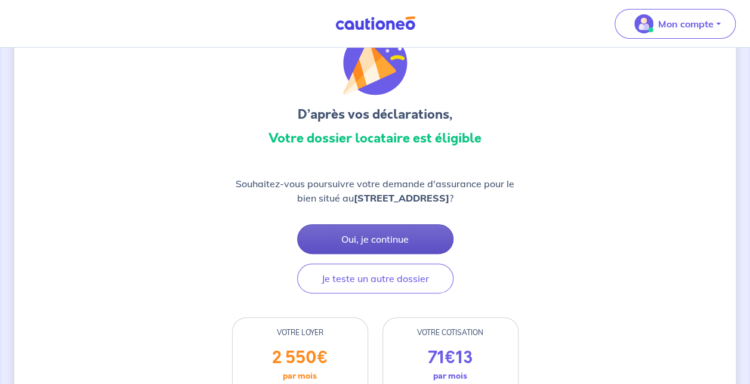
click at [419, 239] on button "Oui, je continue" at bounding box center [375, 239] width 156 height 30
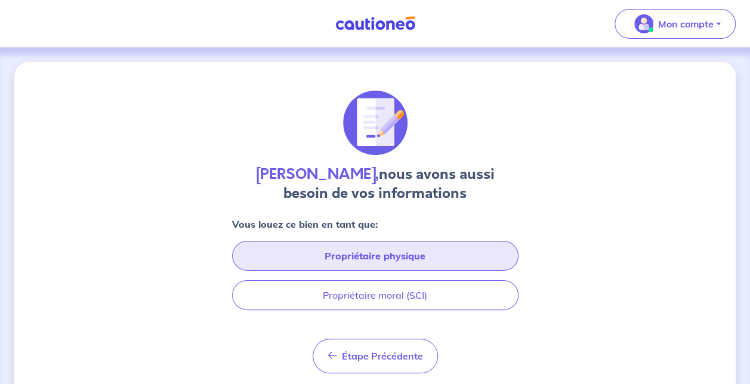
click at [431, 256] on button "Propriétaire physique" at bounding box center [375, 256] width 286 height 30
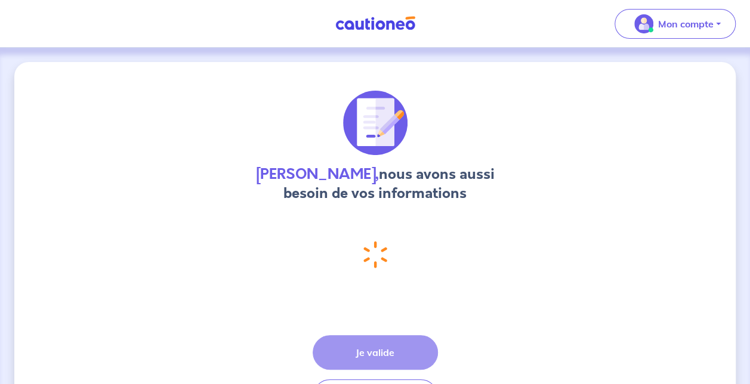
select select "FR"
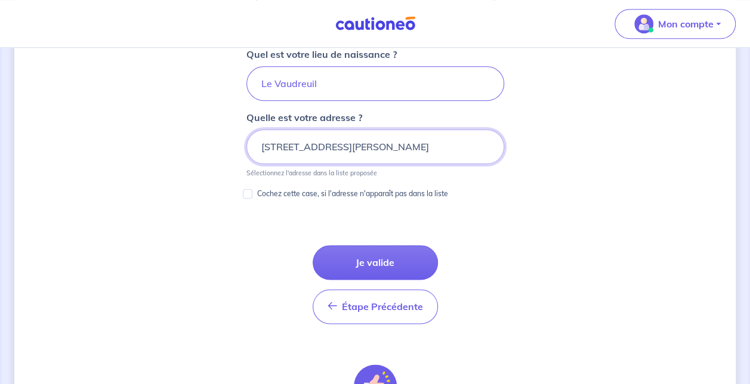
scroll to position [632, 0]
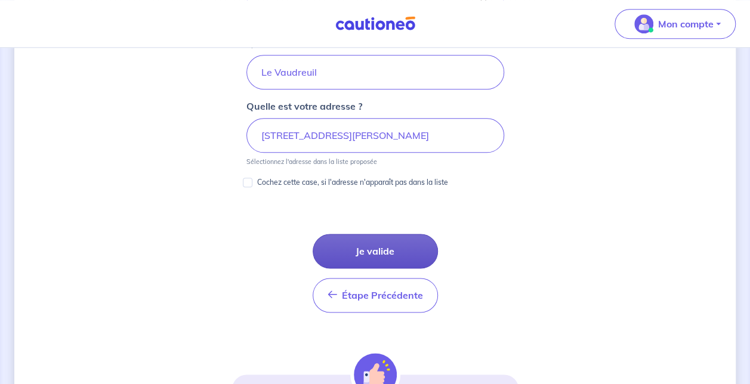
click at [408, 250] on button "Je valide" at bounding box center [374, 251] width 125 height 35
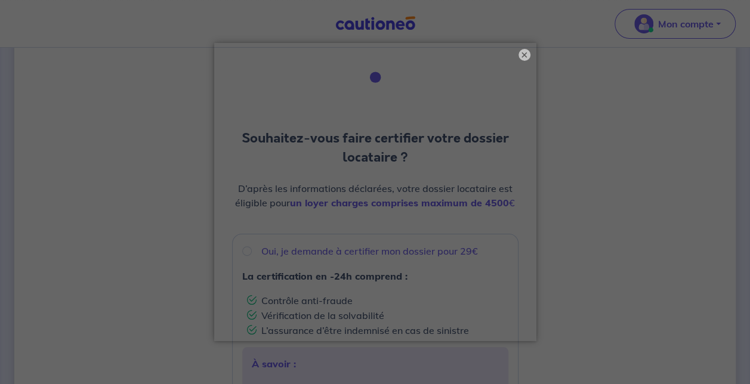
scroll to position [60, 0]
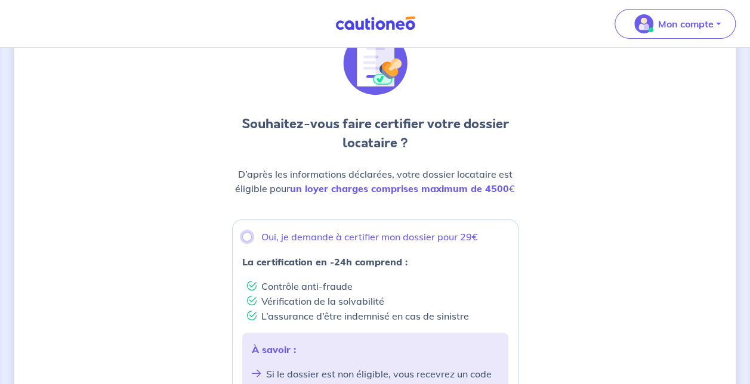
click at [245, 238] on input "Oui, je demande à certifier mon dossier pour 29€" at bounding box center [247, 237] width 10 height 10
radio input "true"
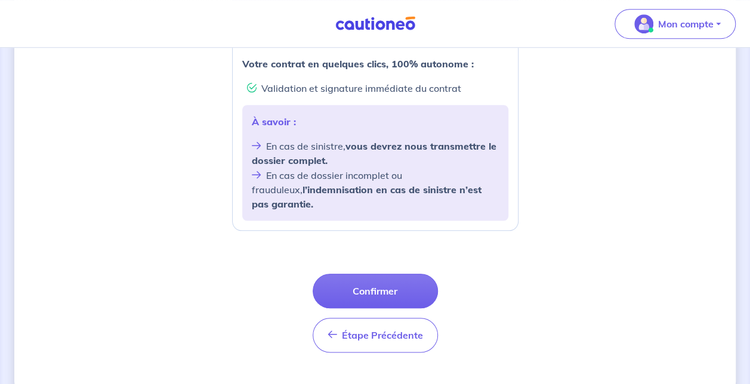
scroll to position [505, 0]
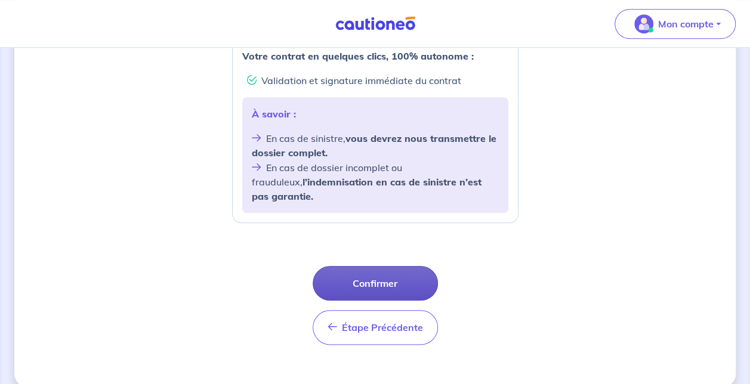
click at [397, 268] on button "Confirmer" at bounding box center [374, 283] width 125 height 35
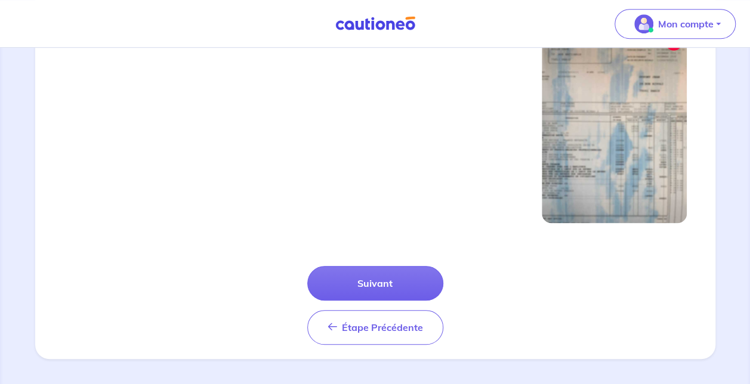
scroll to position [433, 0]
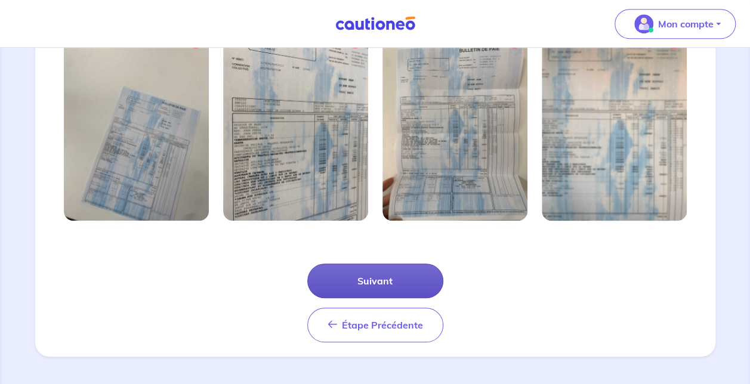
click at [366, 280] on button "Suivant" at bounding box center [375, 281] width 136 height 35
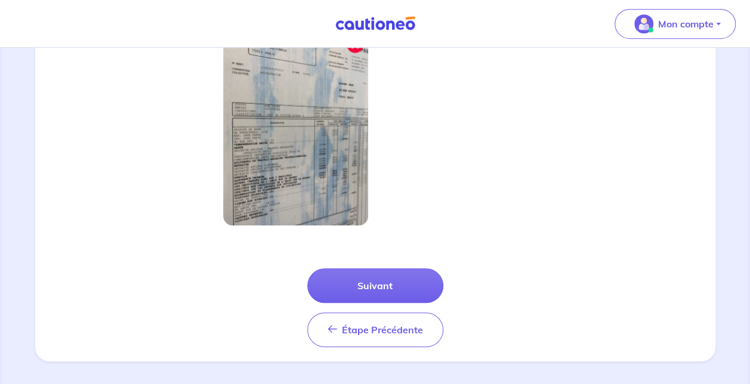
scroll to position [376, 0]
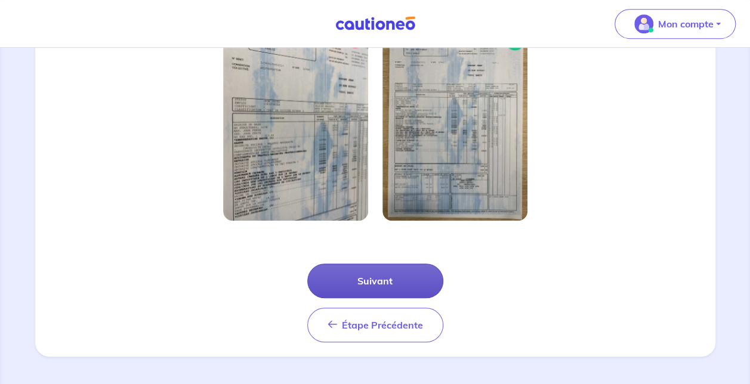
click at [333, 281] on button "Suivant" at bounding box center [375, 281] width 136 height 35
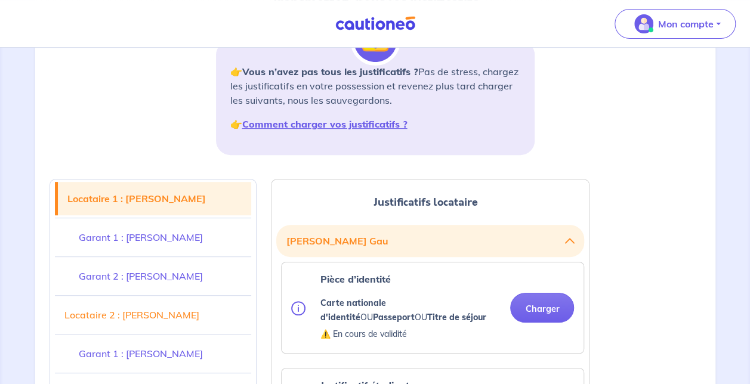
scroll to position [239, 0]
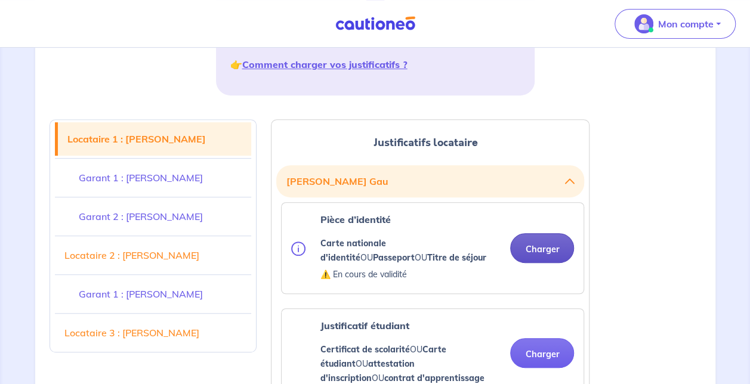
click at [541, 252] on button "Charger" at bounding box center [542, 248] width 64 height 30
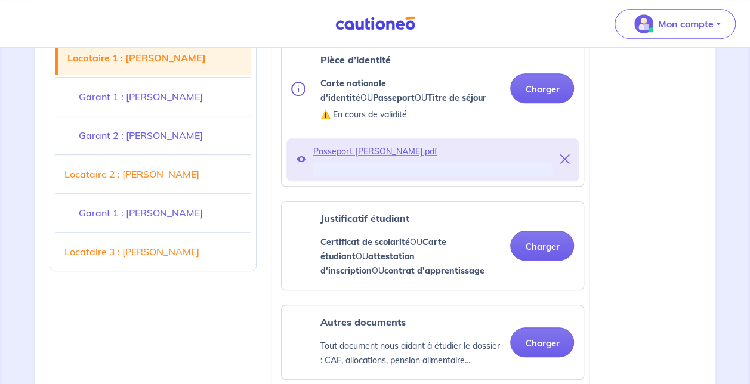
scroll to position [417, 0]
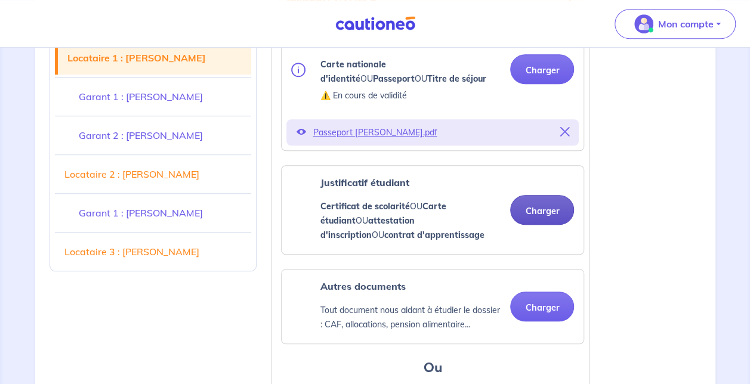
click at [549, 210] on button "Charger" at bounding box center [542, 210] width 64 height 30
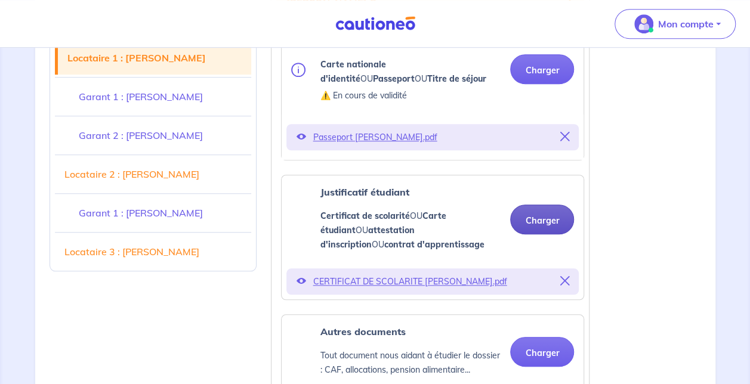
click at [551, 220] on button "Charger" at bounding box center [542, 220] width 64 height 30
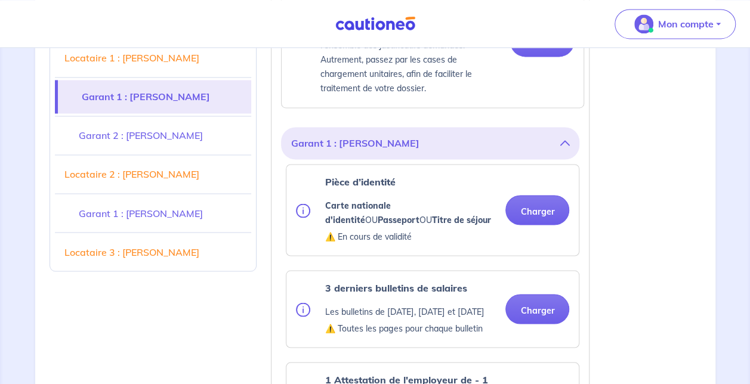
scroll to position [954, 0]
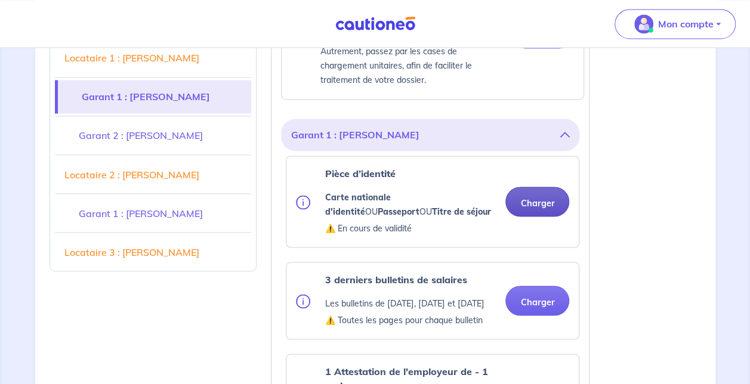
click at [547, 203] on button "Charger" at bounding box center [537, 202] width 64 height 30
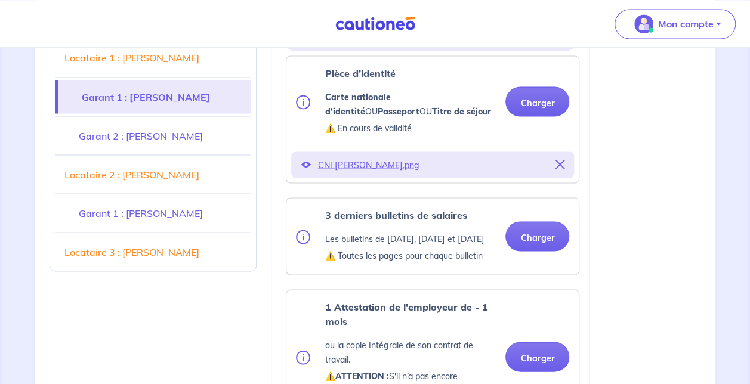
scroll to position [1073, 0]
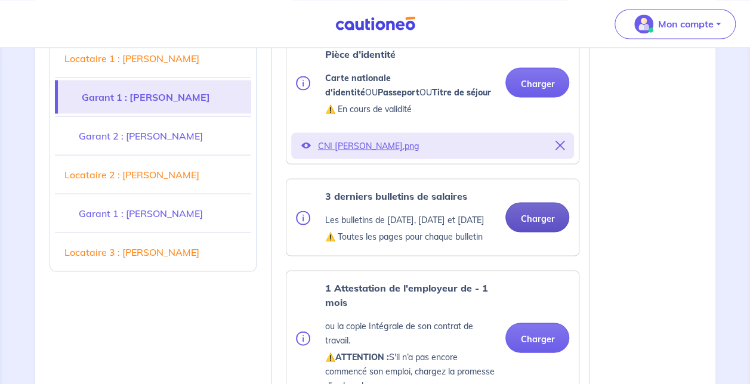
click at [547, 221] on button "Charger" at bounding box center [537, 217] width 64 height 30
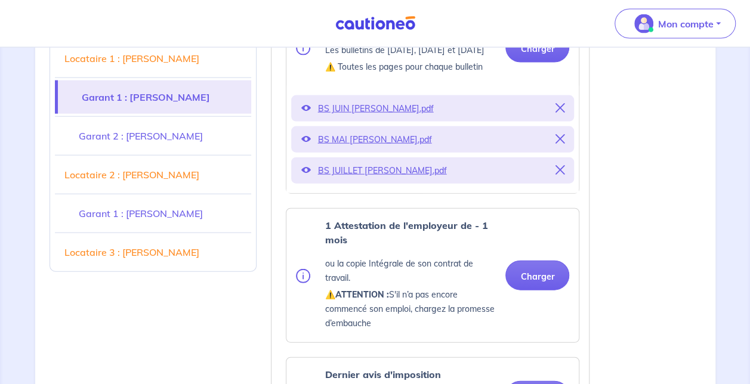
scroll to position [1312, 0]
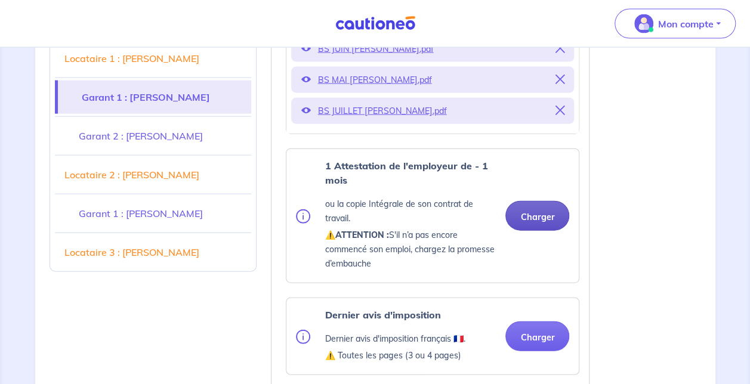
click at [520, 229] on button "Charger" at bounding box center [537, 216] width 64 height 30
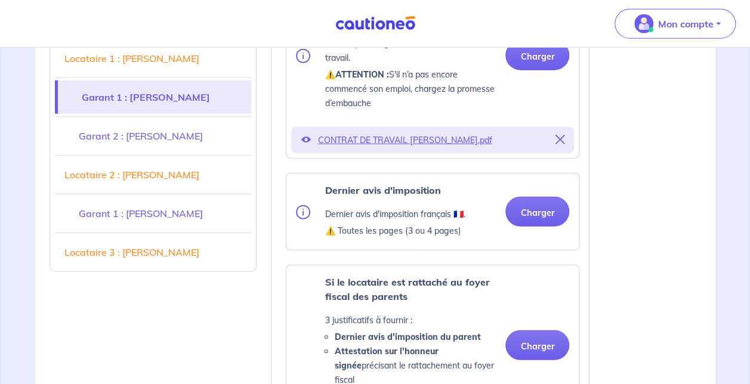
scroll to position [1491, 0]
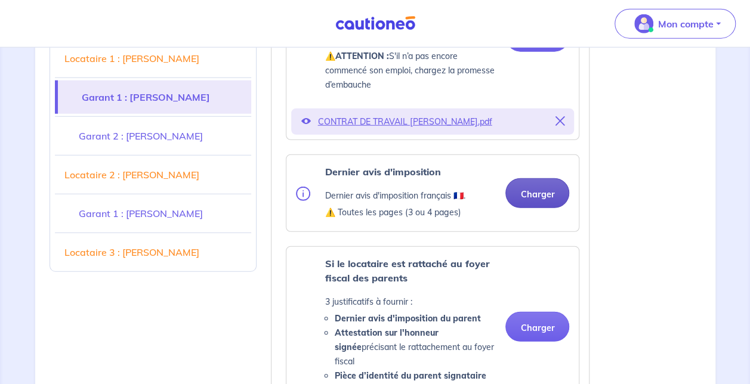
click at [558, 204] on button "Charger" at bounding box center [537, 193] width 64 height 30
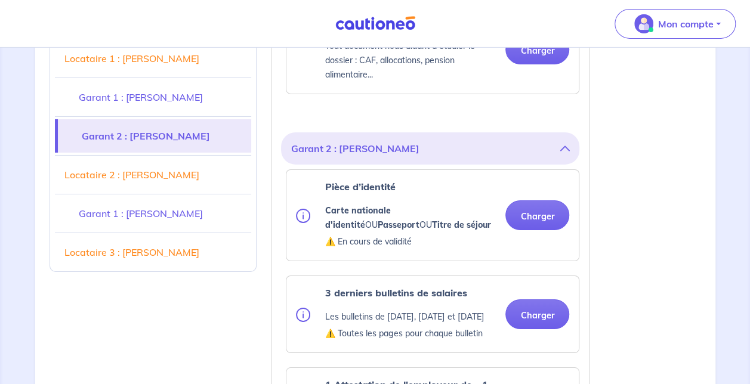
scroll to position [1968, 0]
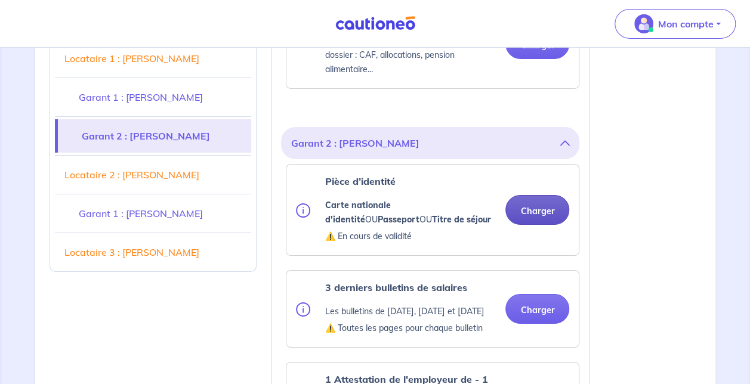
click at [547, 210] on button "Charger" at bounding box center [537, 210] width 64 height 30
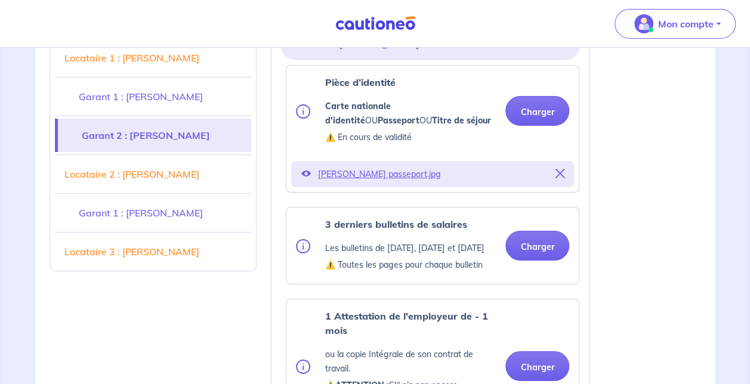
scroll to position [2087, 0]
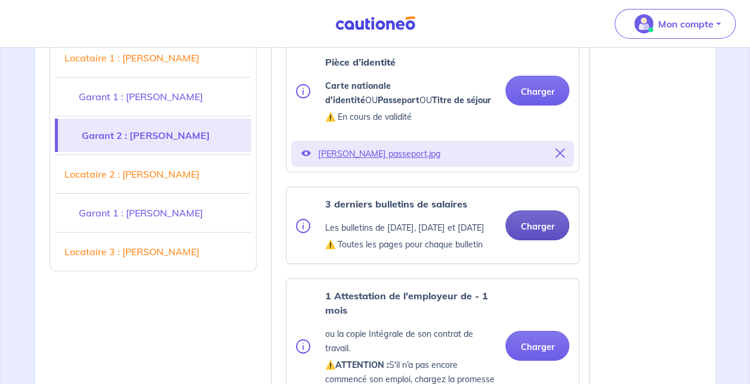
click at [520, 236] on button "Charger" at bounding box center [537, 226] width 64 height 30
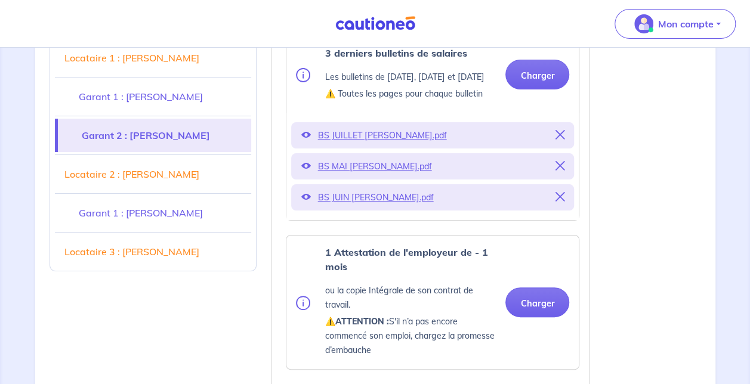
scroll to position [2266, 0]
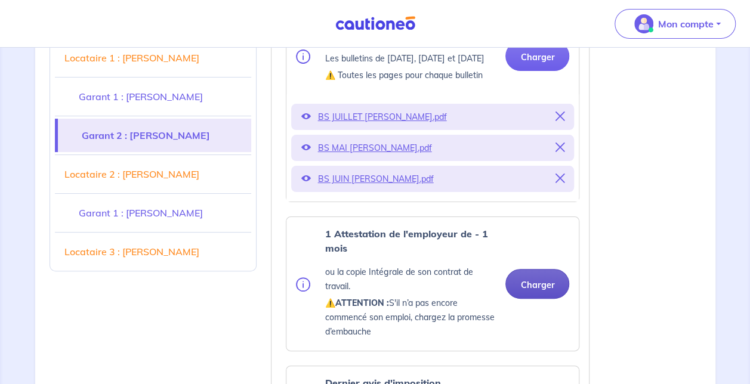
click at [545, 287] on button "Charger" at bounding box center [537, 284] width 64 height 30
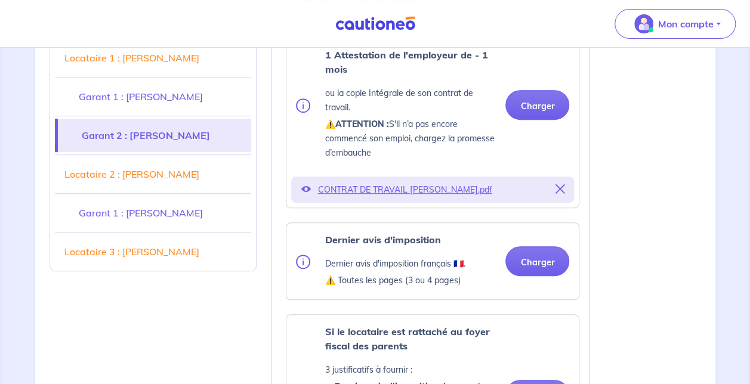
scroll to position [2505, 0]
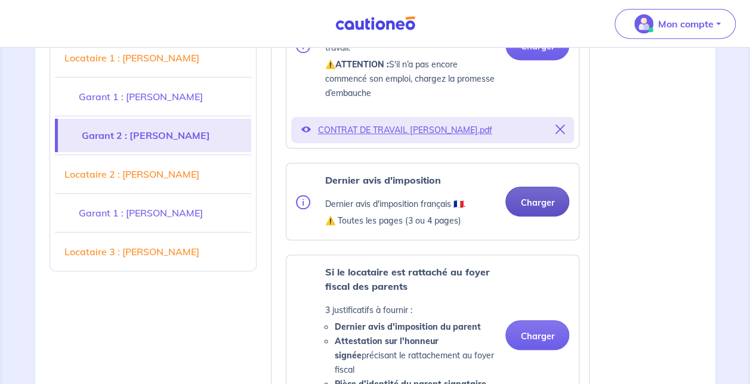
click at [540, 216] on button "Charger" at bounding box center [537, 202] width 64 height 30
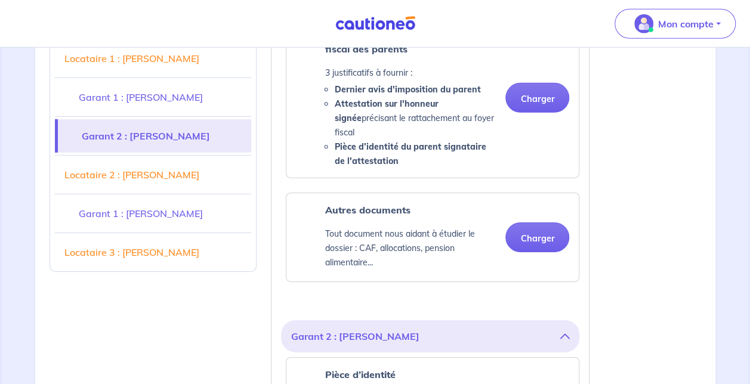
scroll to position [1789, 0]
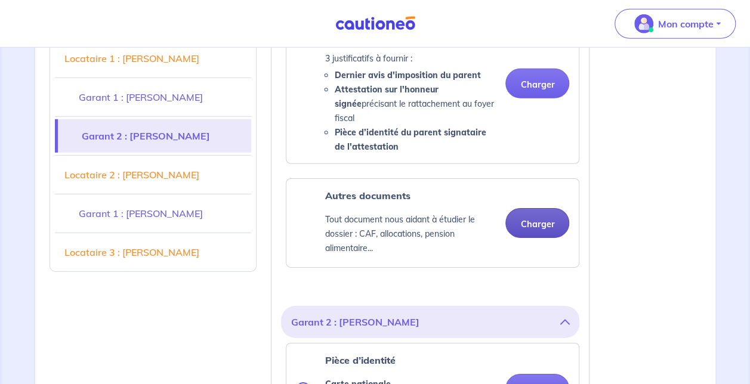
click at [550, 227] on button "Charger" at bounding box center [537, 223] width 64 height 30
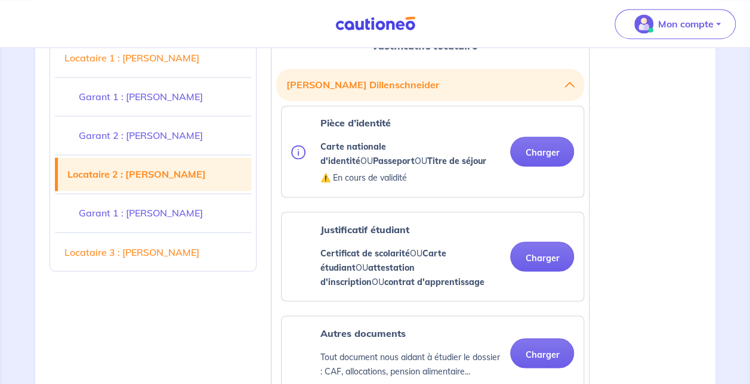
scroll to position [3161, 0]
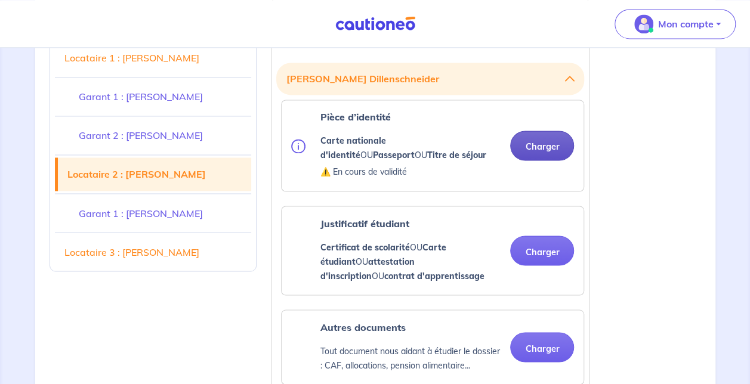
click at [541, 143] on button "Charger" at bounding box center [542, 146] width 64 height 30
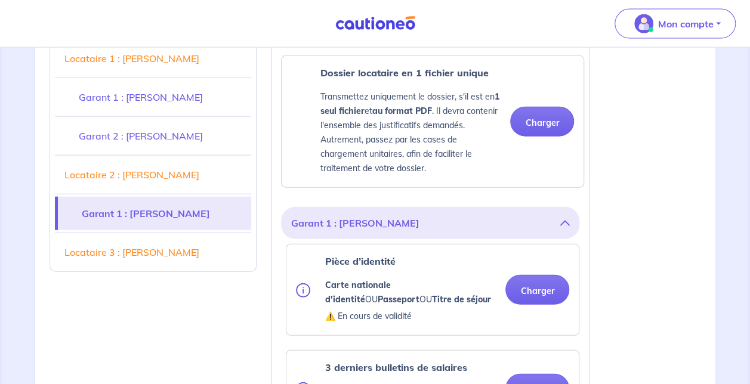
scroll to position [3638, 0]
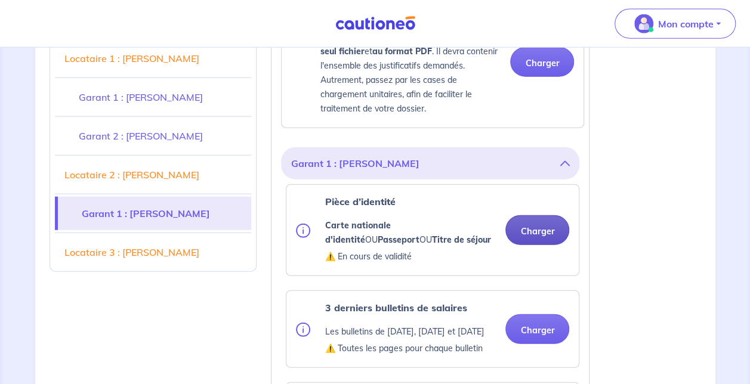
click at [546, 222] on button "Charger" at bounding box center [537, 230] width 64 height 30
click at [526, 216] on button "Charger" at bounding box center [537, 230] width 64 height 30
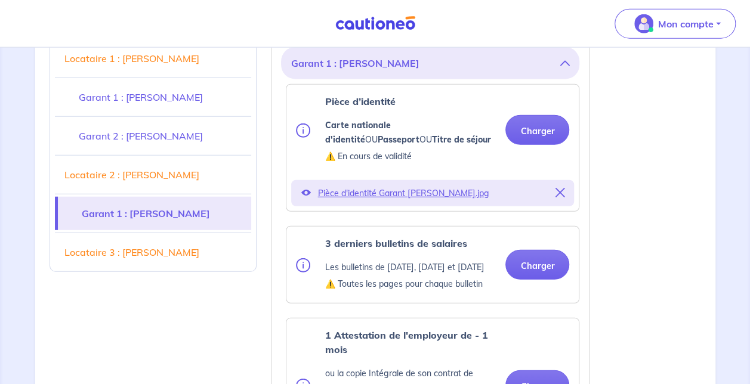
scroll to position [3757, 0]
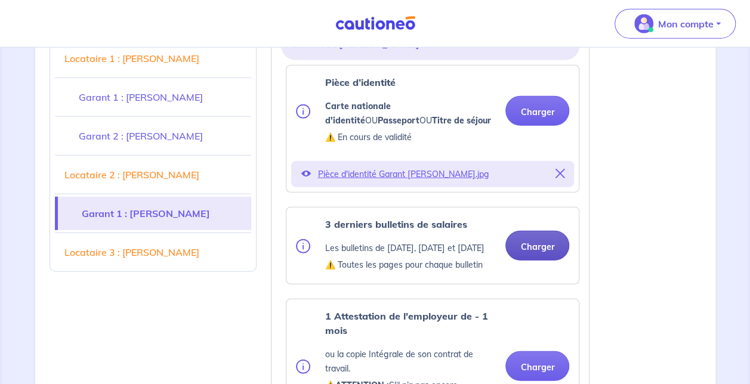
click at [536, 251] on button "Charger" at bounding box center [537, 246] width 64 height 30
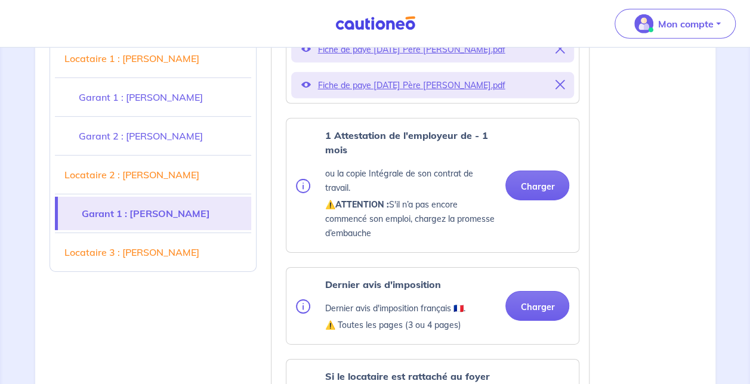
scroll to position [4055, 0]
click at [531, 188] on button "Charger" at bounding box center [537, 185] width 64 height 30
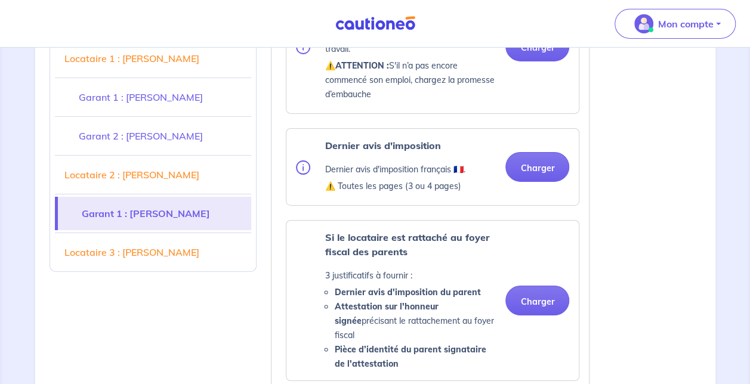
scroll to position [4175, 0]
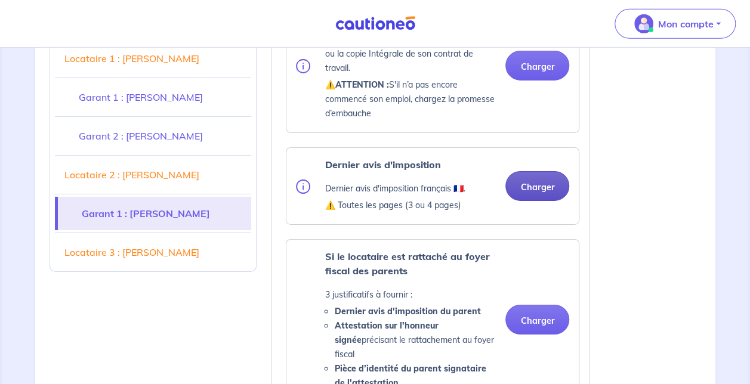
click at [527, 190] on button "Charger" at bounding box center [537, 186] width 64 height 30
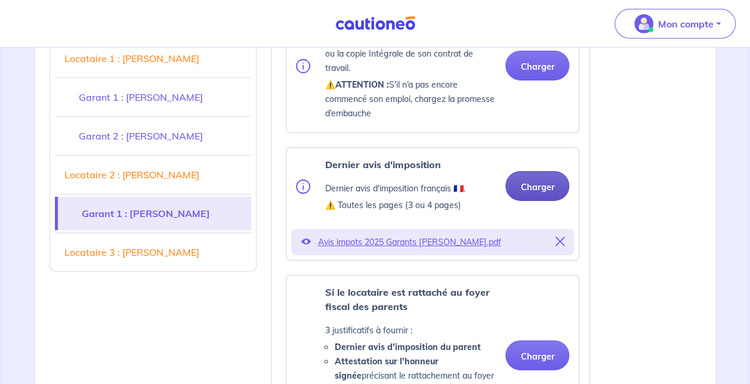
click at [531, 193] on button "Charger" at bounding box center [537, 186] width 64 height 30
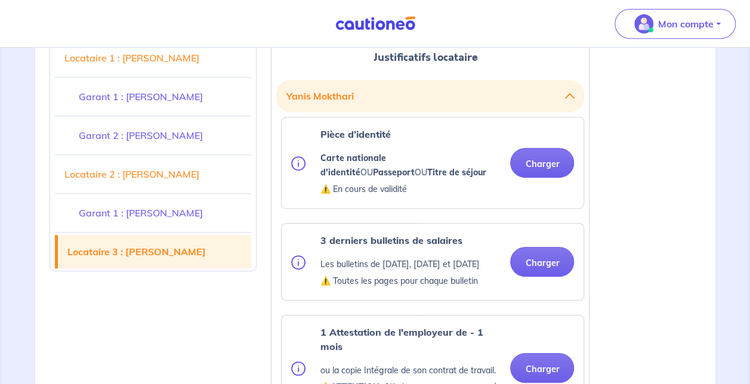
scroll to position [4771, 0]
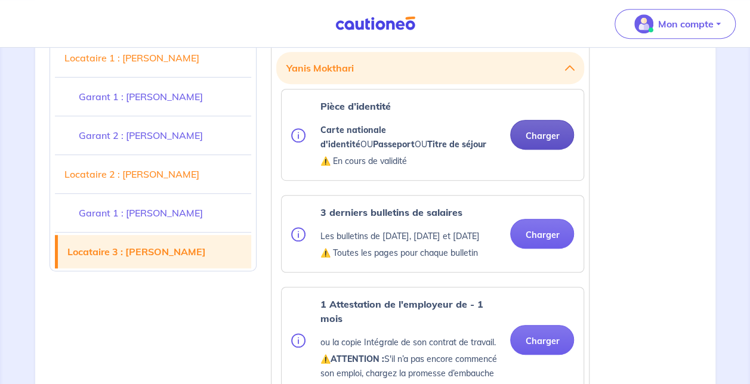
click at [555, 130] on button "Charger" at bounding box center [542, 135] width 64 height 30
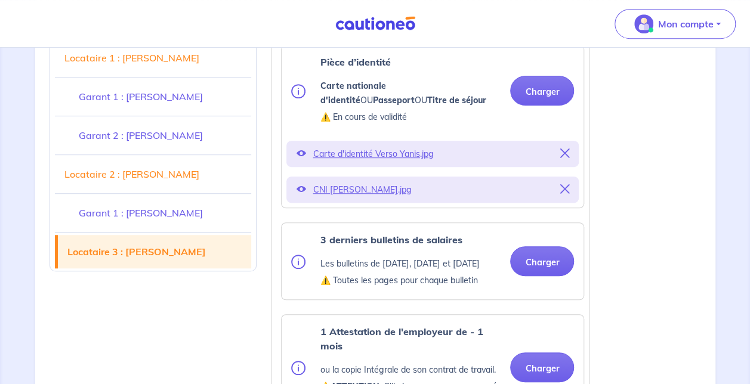
scroll to position [4831, 0]
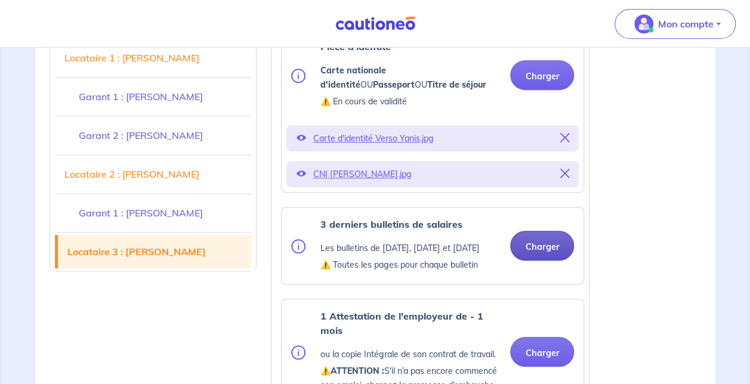
click at [549, 242] on button "Charger" at bounding box center [542, 246] width 64 height 30
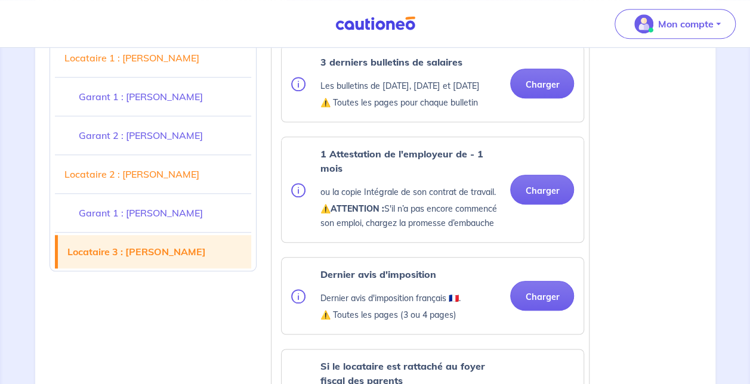
scroll to position [5009, 0]
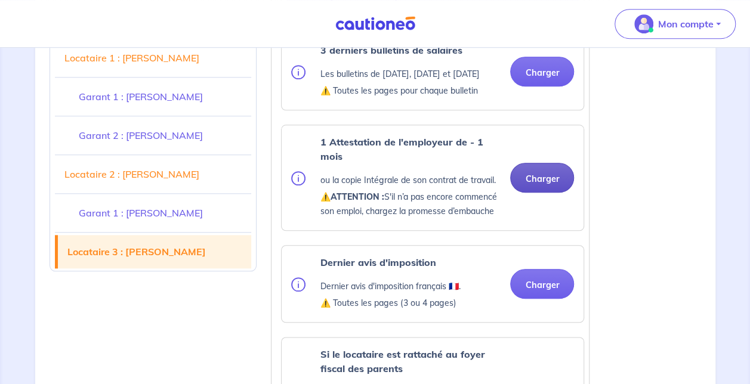
click at [532, 188] on button "Charger" at bounding box center [542, 178] width 64 height 30
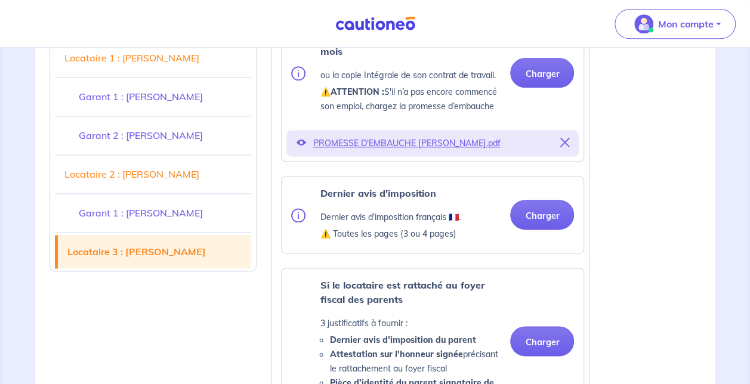
scroll to position [5248, 0]
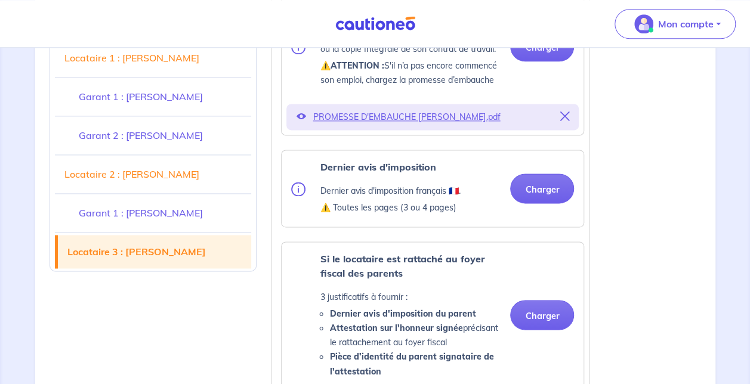
click at [527, 205] on div "Dernier avis d'imposition Dernier avis d'imposition français 🇫🇷. ⚠️ Toutes les …" at bounding box center [432, 188] width 283 height 57
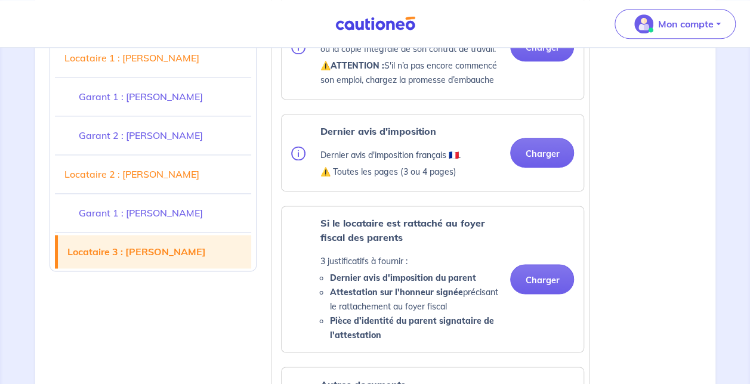
click at [530, 199] on ul "Pièce d’identité Carte nationale d'identité OU Passeport OU Titre de séjour ⚠️ …" at bounding box center [430, 114] width 308 height 1005
click at [530, 154] on button "Charger" at bounding box center [542, 153] width 64 height 30
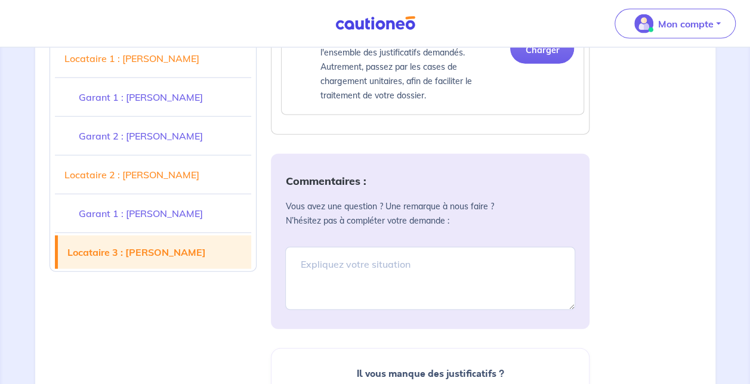
scroll to position [5844, 0]
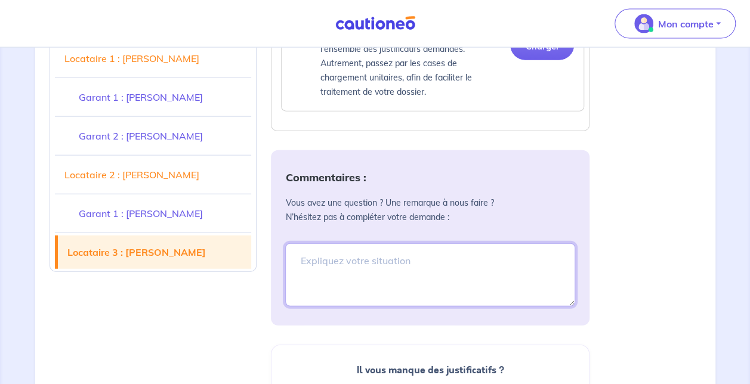
click at [436, 264] on textarea at bounding box center [430, 274] width 290 height 63
type textarea "E"
paste textarea "Dillenschneider"
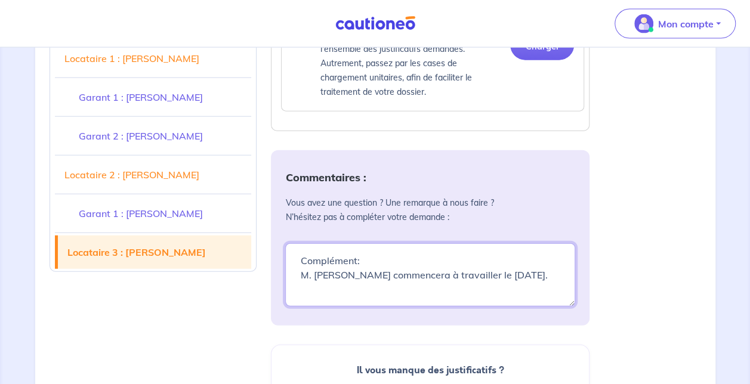
scroll to position [6023, 0]
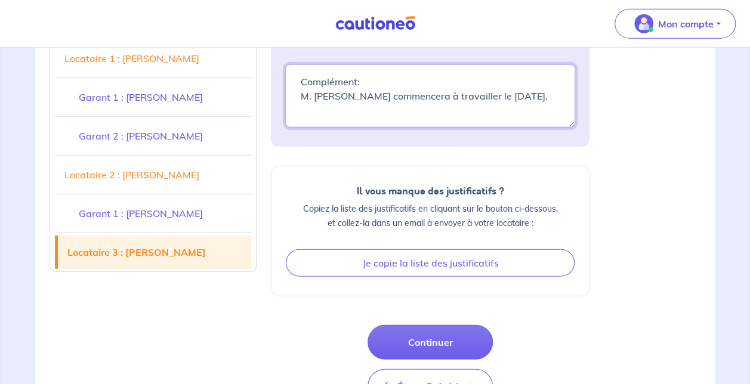
drag, startPoint x: 383, startPoint y: 111, endPoint x: 296, endPoint y: 100, distance: 87.2
click at [296, 100] on textarea "Complément: M. [PERSON_NAME] commencera à travailler le [DATE]." at bounding box center [430, 95] width 290 height 63
paste textarea "ILLENSCHNEIDER débutera son emploi le [DATE] (sans période d'essai) et ne pourr…"
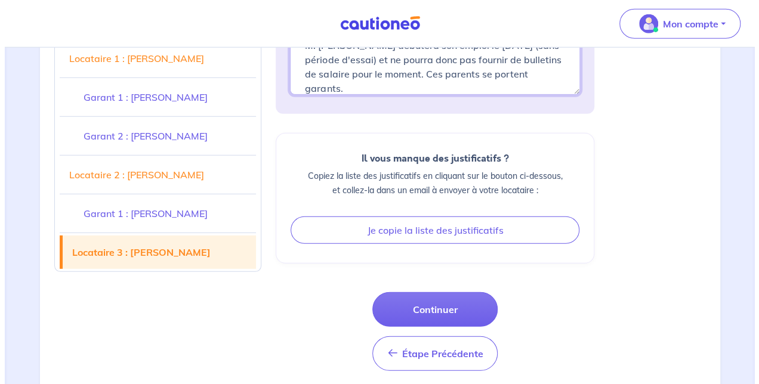
scroll to position [6070, 0]
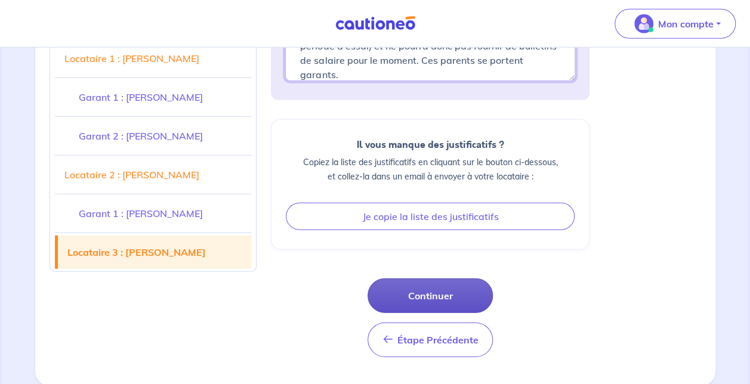
type textarea "Complément: M. [PERSON_NAME] débutera son emploi le [DATE] (sans période d'essa…"
click at [435, 296] on button "Continuer" at bounding box center [429, 295] width 125 height 35
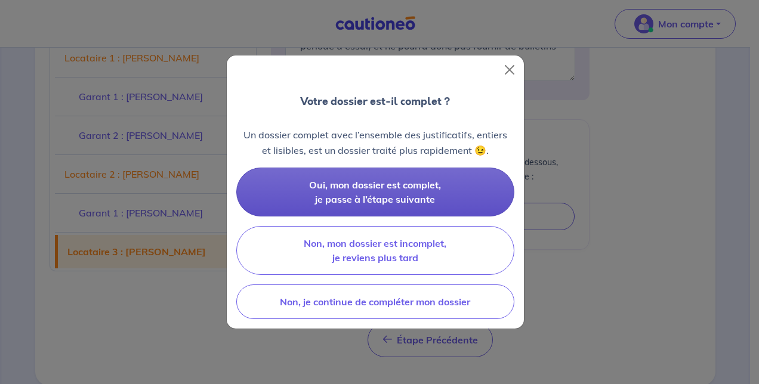
click at [424, 201] on span "Oui, mon dossier est complet, je passe à l’étape suivante" at bounding box center [375, 192] width 132 height 26
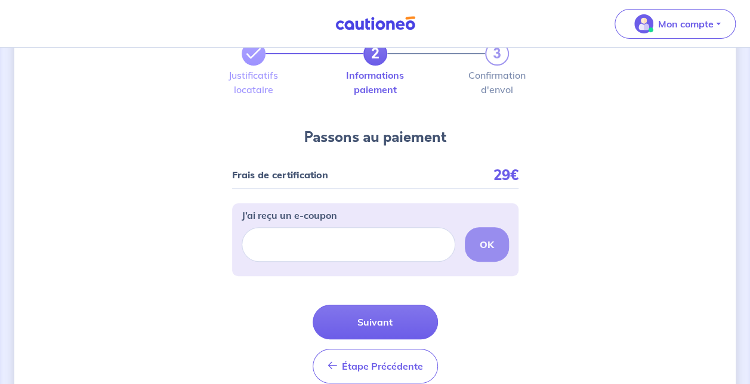
scroll to position [113, 0]
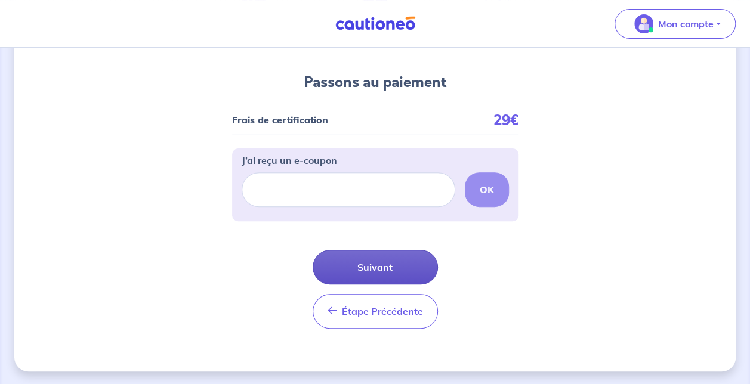
click at [398, 266] on button "Suivant" at bounding box center [374, 267] width 125 height 35
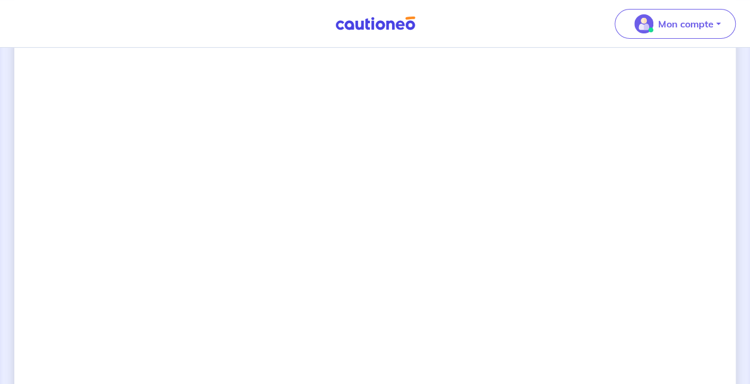
scroll to position [206, 0]
click at [589, 198] on div "2 3 Justificatifs locataire Informations paiement Confirmation d'envoi Passons …" at bounding box center [374, 315] width 721 height 918
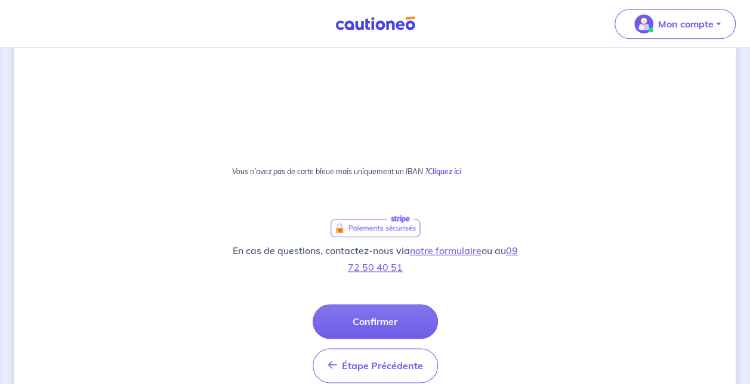
scroll to position [609, 0]
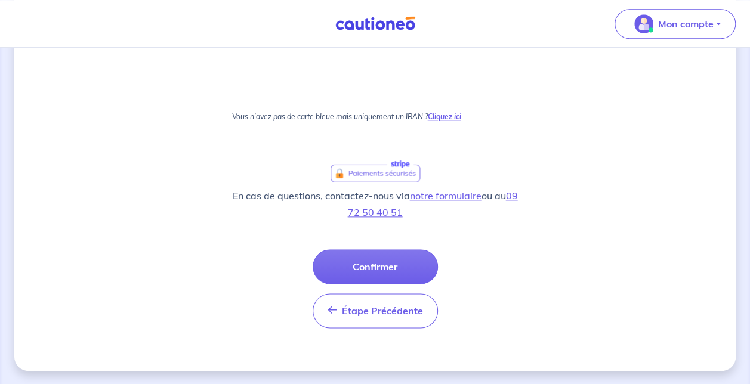
click at [450, 118] on strong "Cliquez ici" at bounding box center [444, 116] width 33 height 9
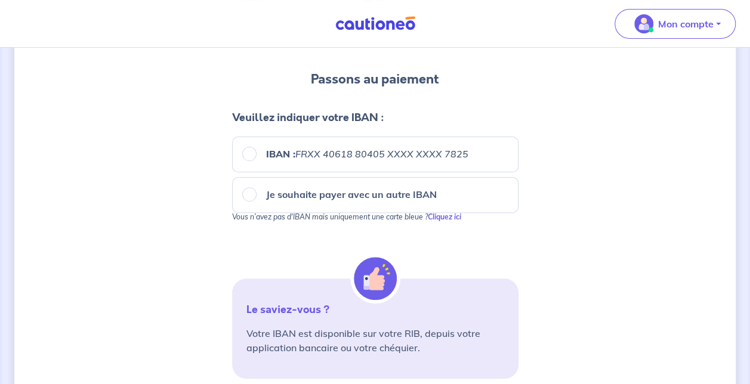
scroll to position [92, 0]
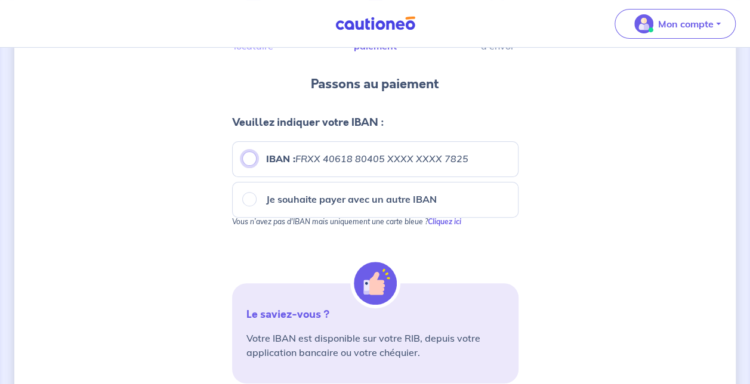
click at [245, 161] on input "IBAN : FRXX [FINANCIAL_ID] XXXX XXXX 7825" at bounding box center [249, 158] width 14 height 14
radio input "true"
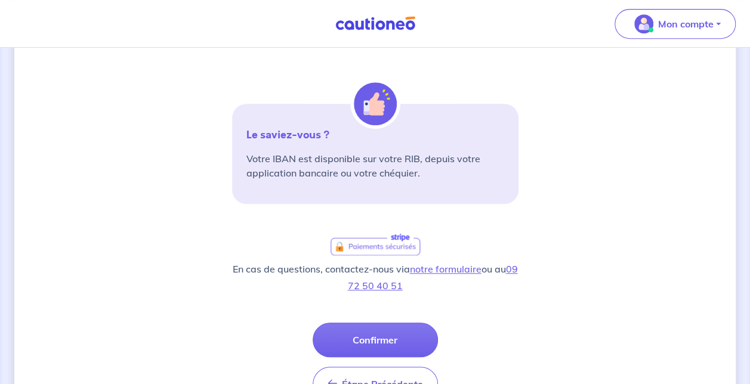
scroll to position [331, 0]
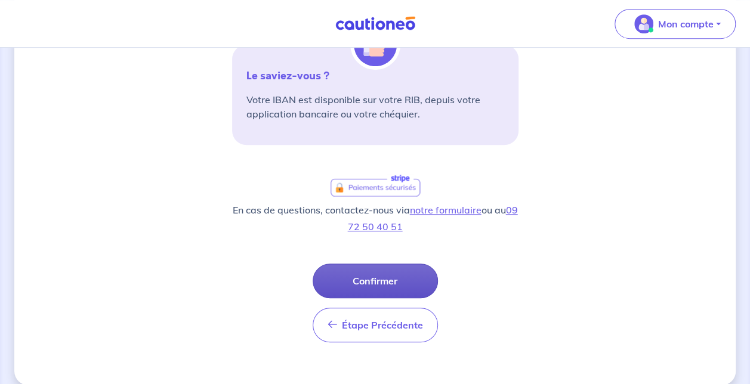
click at [414, 285] on button "Confirmer" at bounding box center [374, 281] width 125 height 35
